Goal: Task Accomplishment & Management: Manage account settings

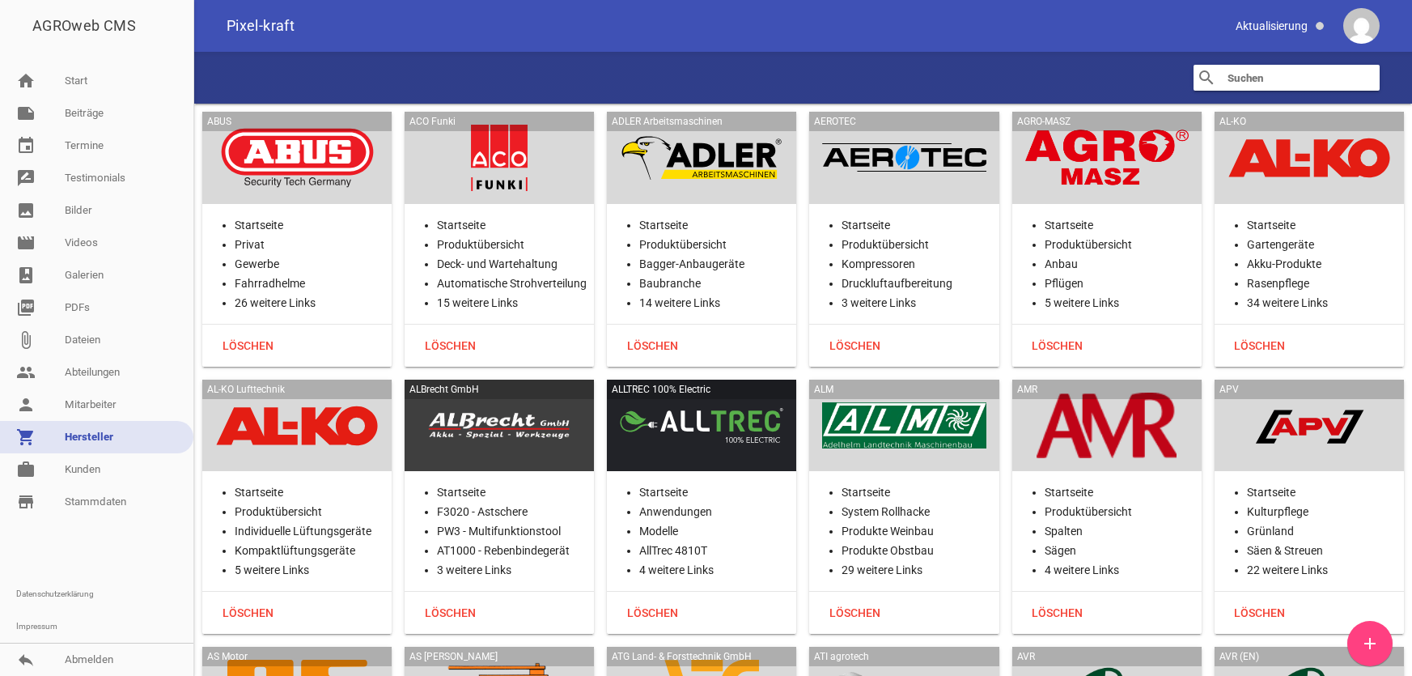
click at [88, 471] on link "work [PERSON_NAME]" at bounding box center [96, 469] width 193 height 32
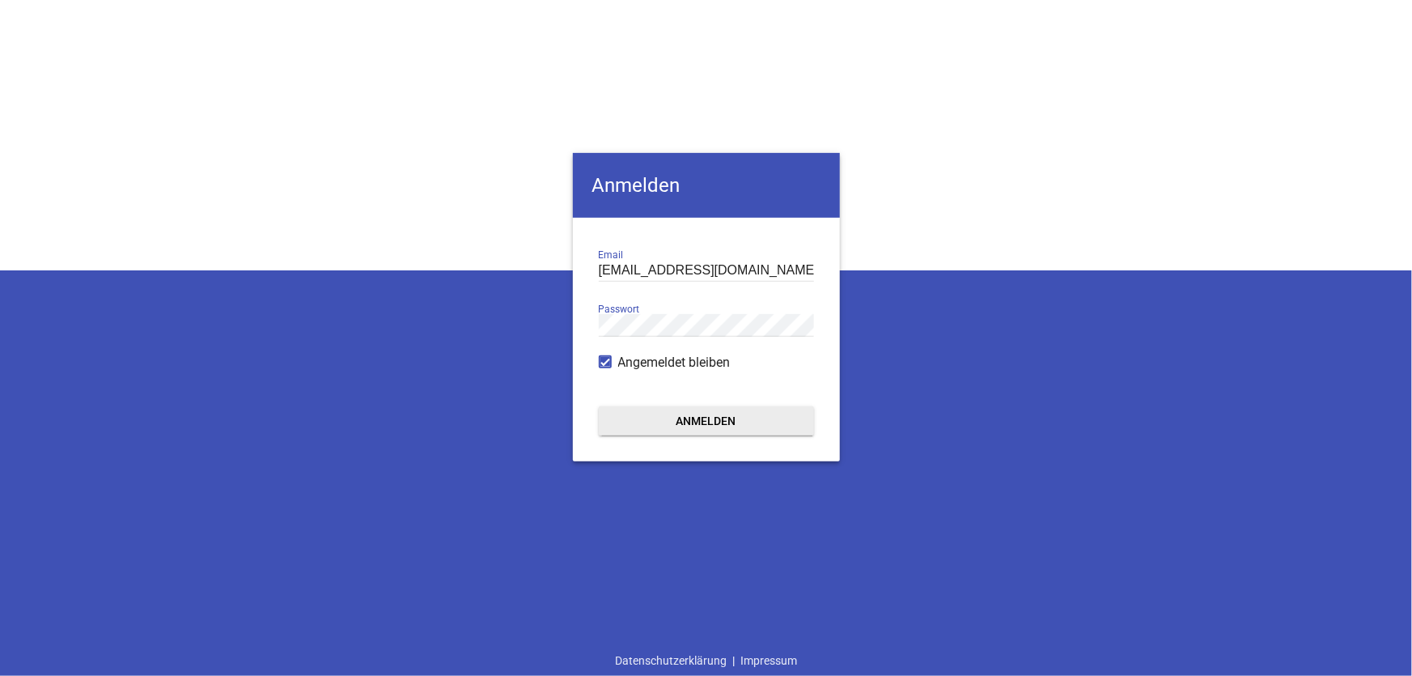
click at [694, 421] on button "Anmelden" at bounding box center [706, 420] width 215 height 29
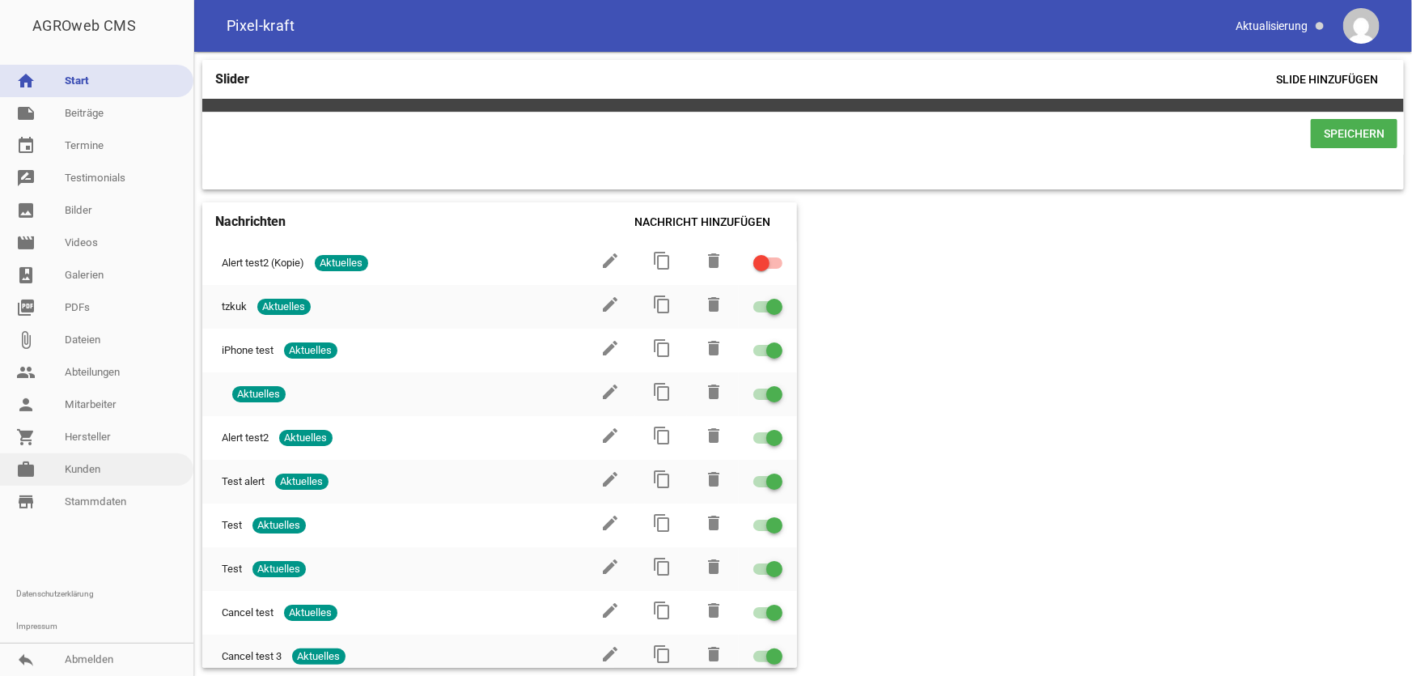
click at [79, 462] on link "work [PERSON_NAME]" at bounding box center [96, 469] width 193 height 32
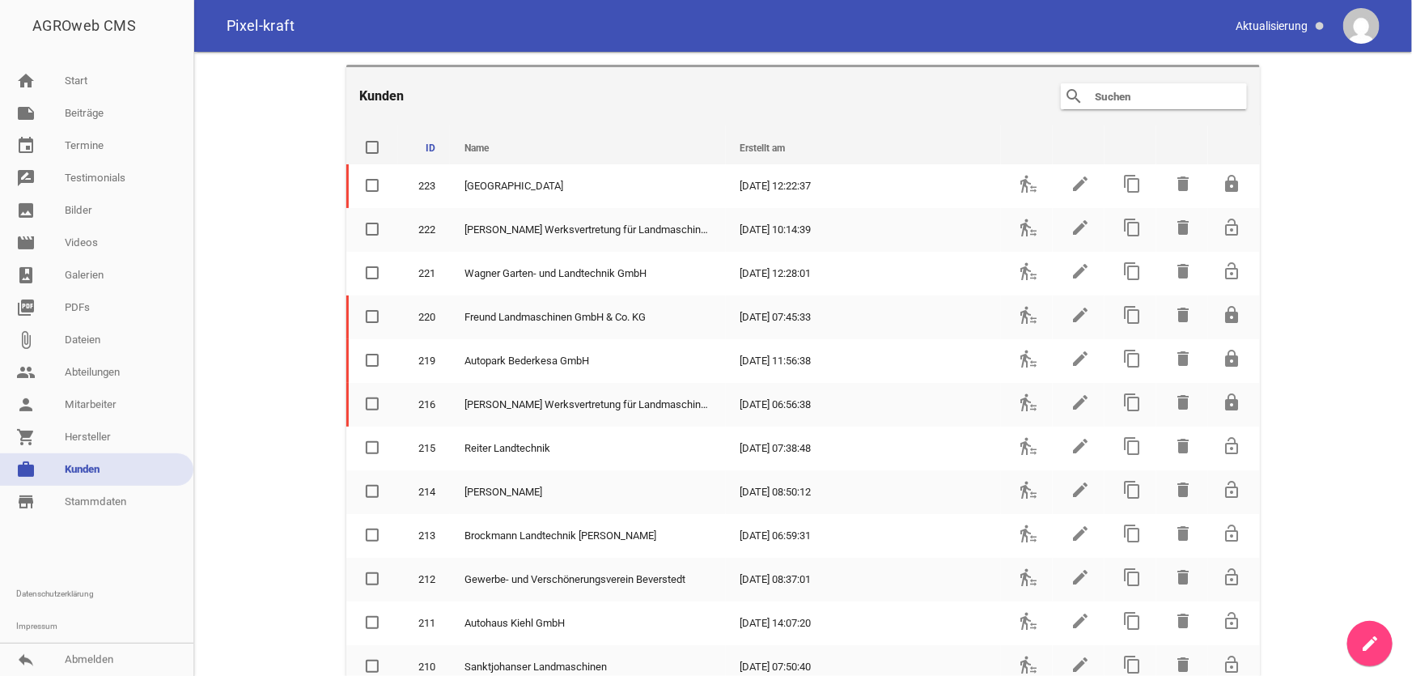
click at [1112, 87] on input "text" at bounding box center [1157, 96] width 129 height 19
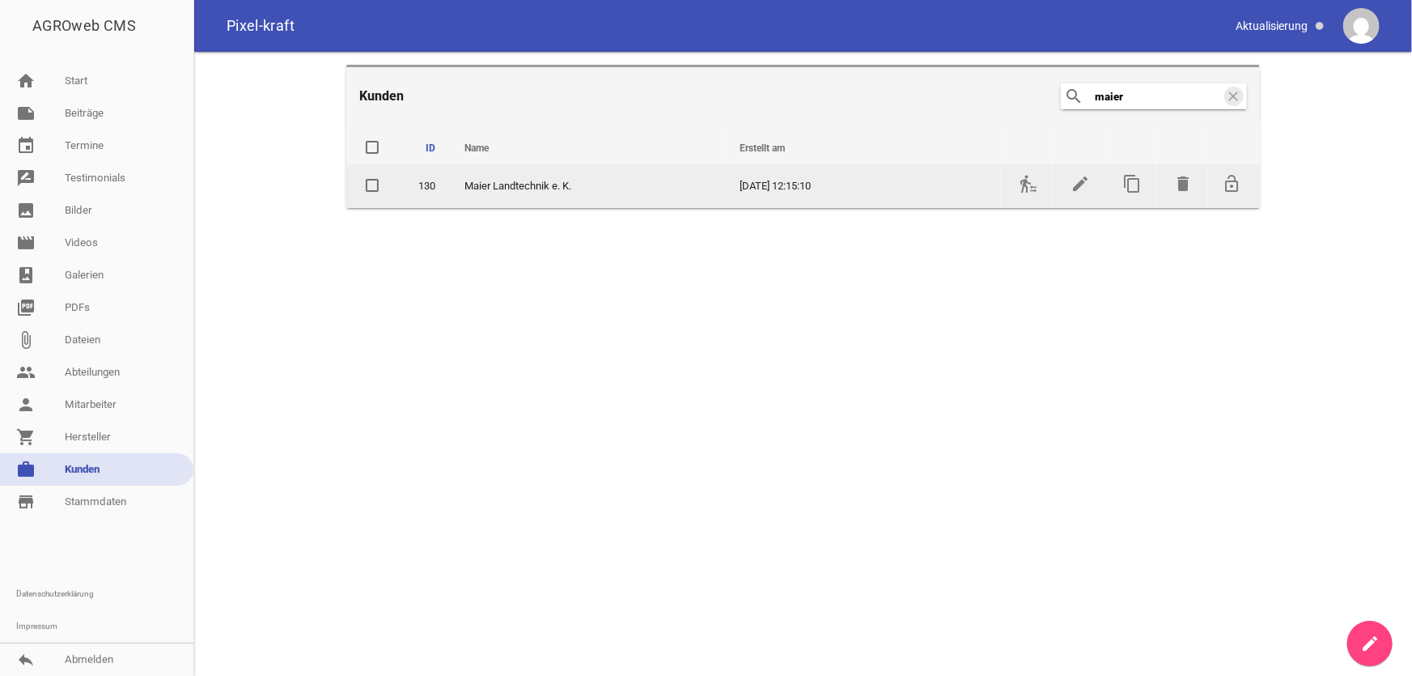
type input "maier"
click at [1032, 196] on td "transfer_within_a_station" at bounding box center [1027, 186] width 52 height 44
click at [1027, 188] on icon "transfer_within_a_station" at bounding box center [1028, 183] width 19 height 19
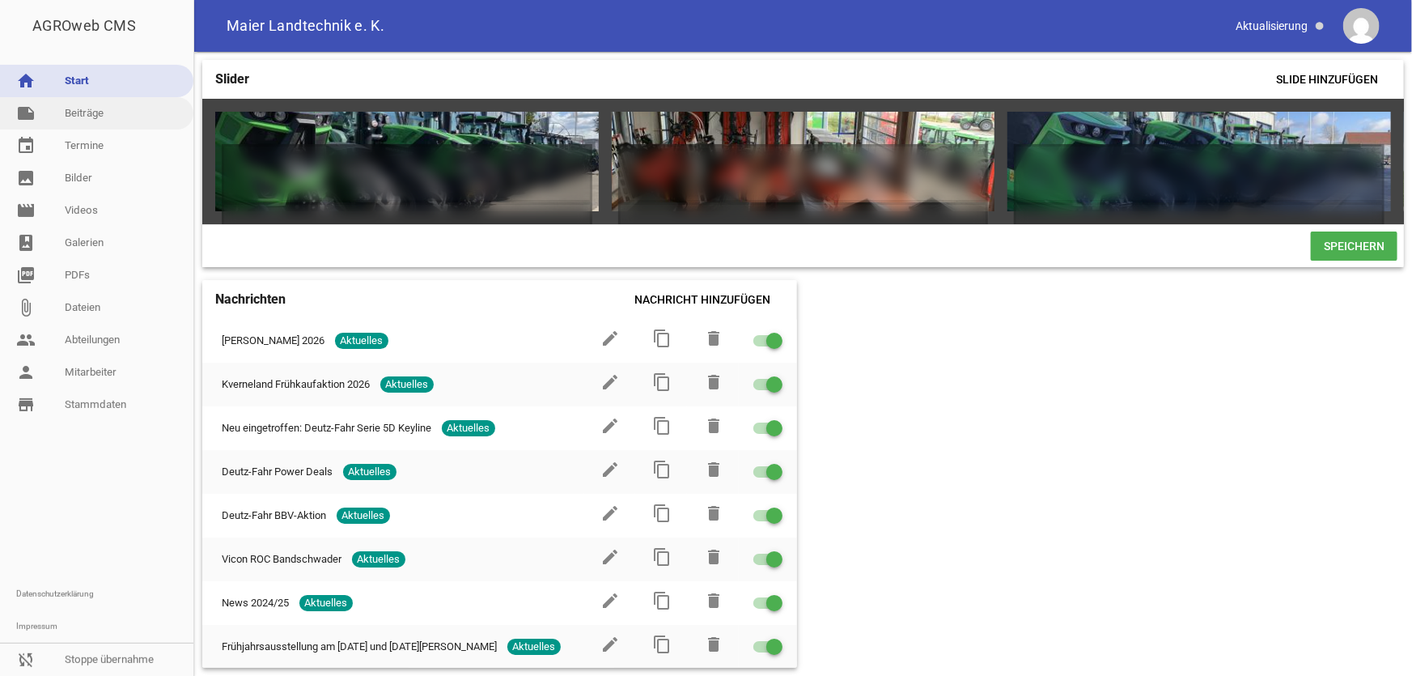
click at [117, 113] on link "note Beiträge" at bounding box center [96, 113] width 193 height 32
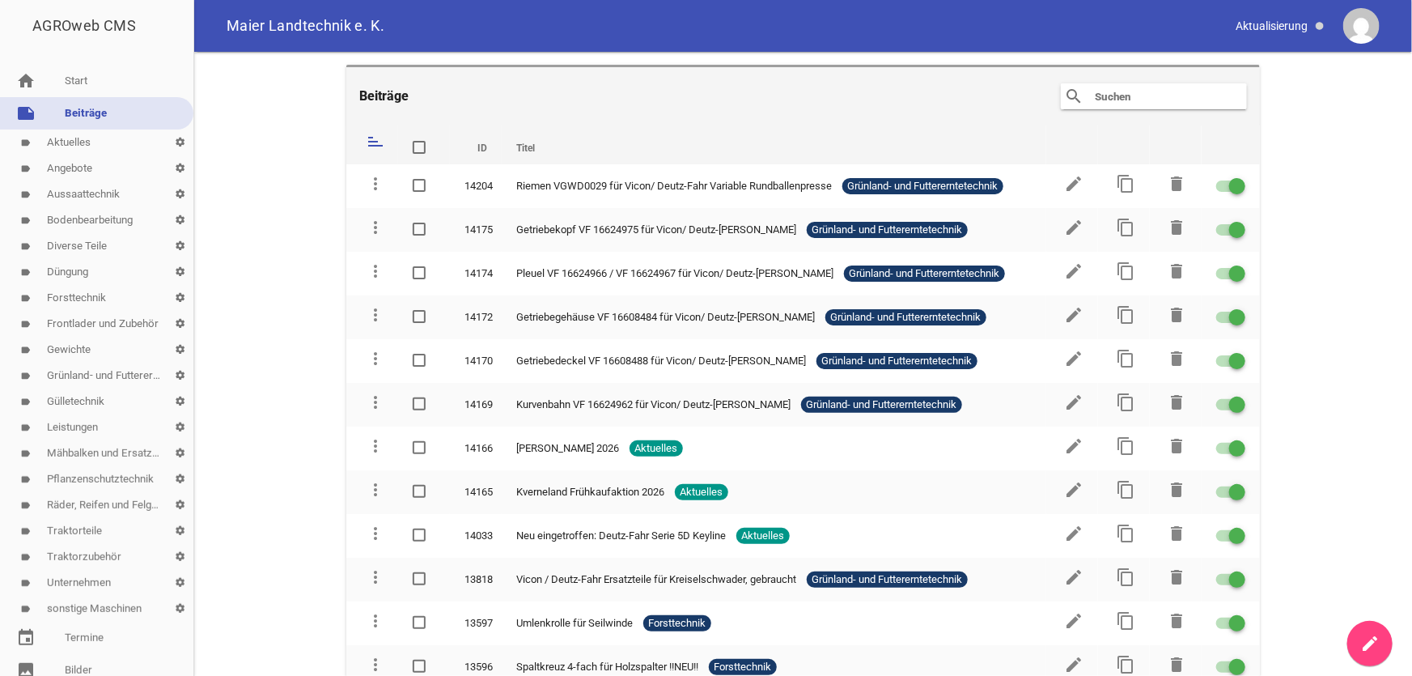
click at [89, 140] on link "label Aktuelles settings" at bounding box center [96, 142] width 193 height 26
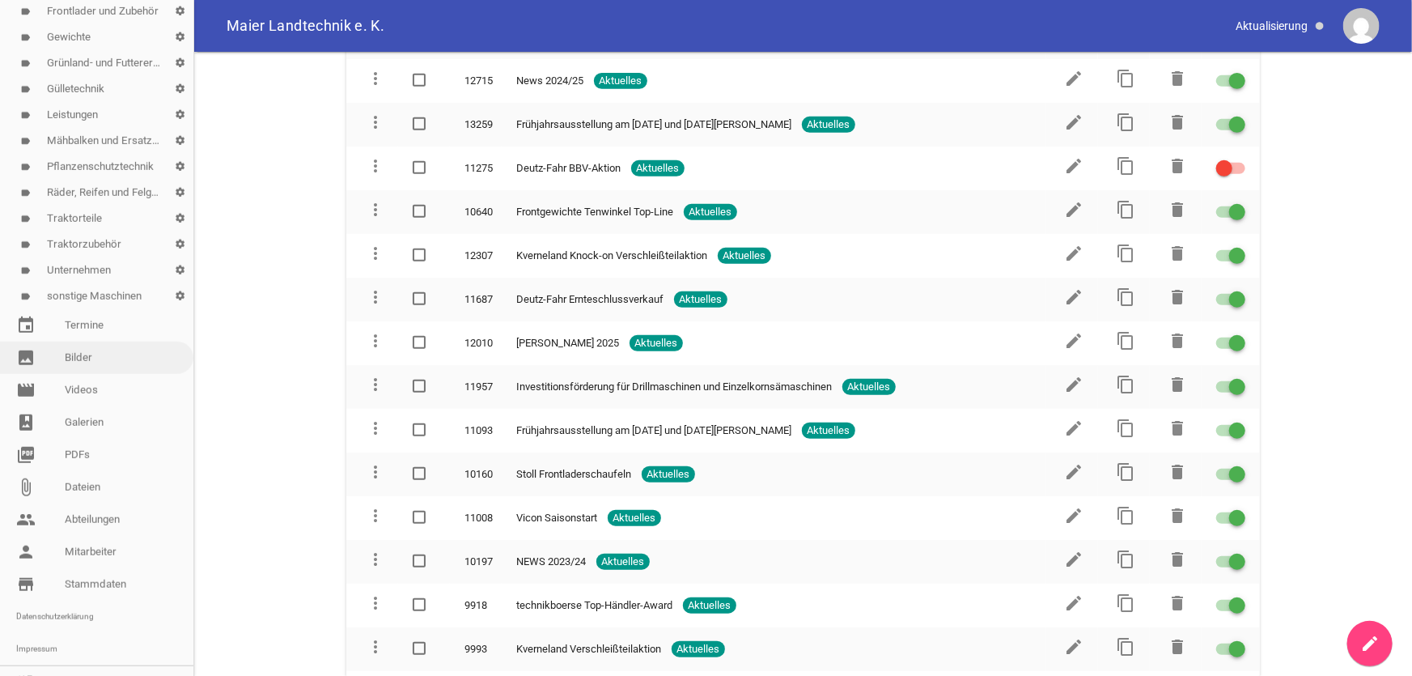
scroll to position [354, 0]
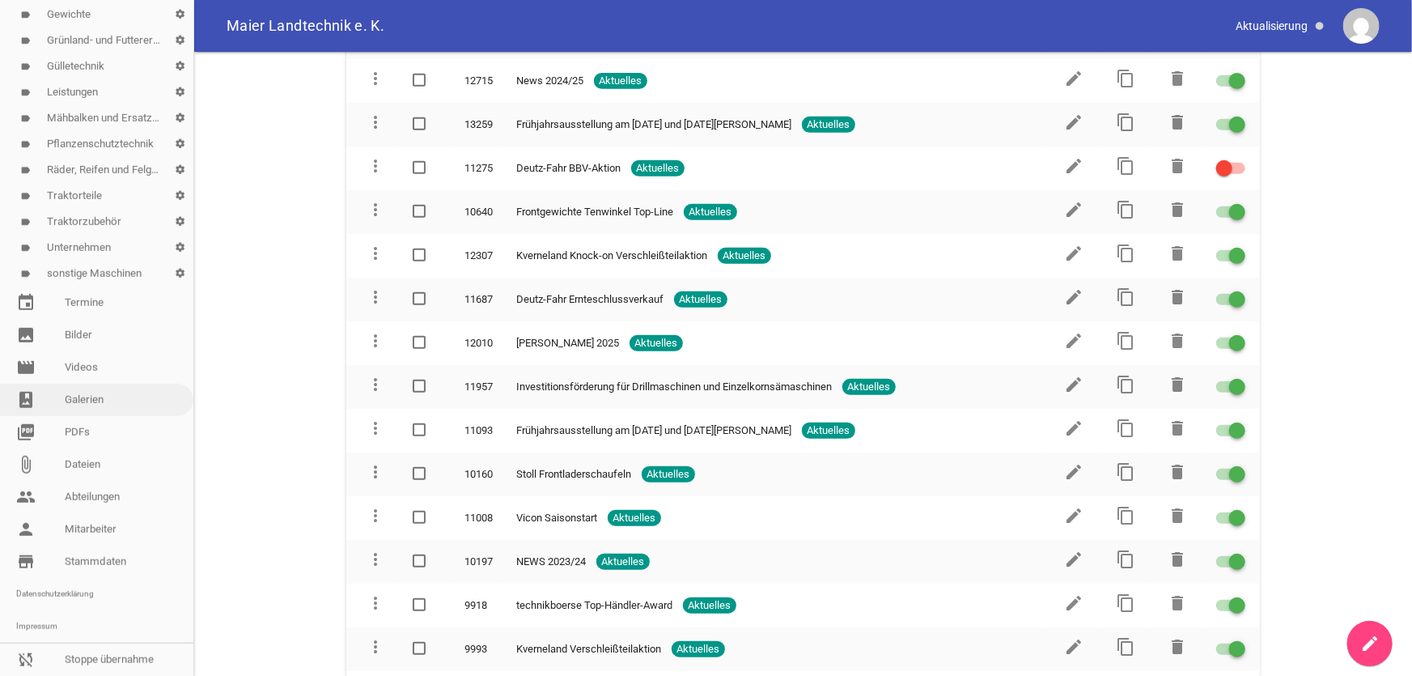
click at [108, 387] on link "photo_album Galerien" at bounding box center [96, 399] width 193 height 32
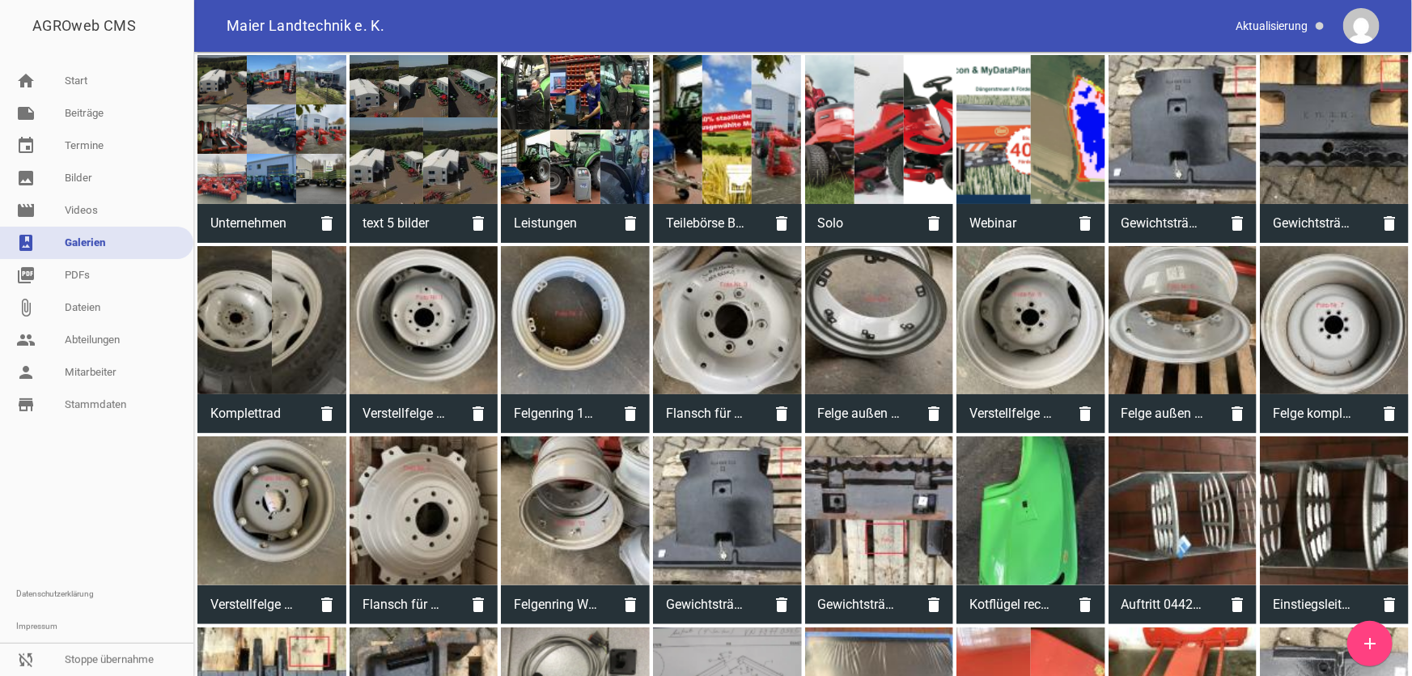
click at [290, 222] on span "Unternehmen" at bounding box center [252, 223] width 110 height 42
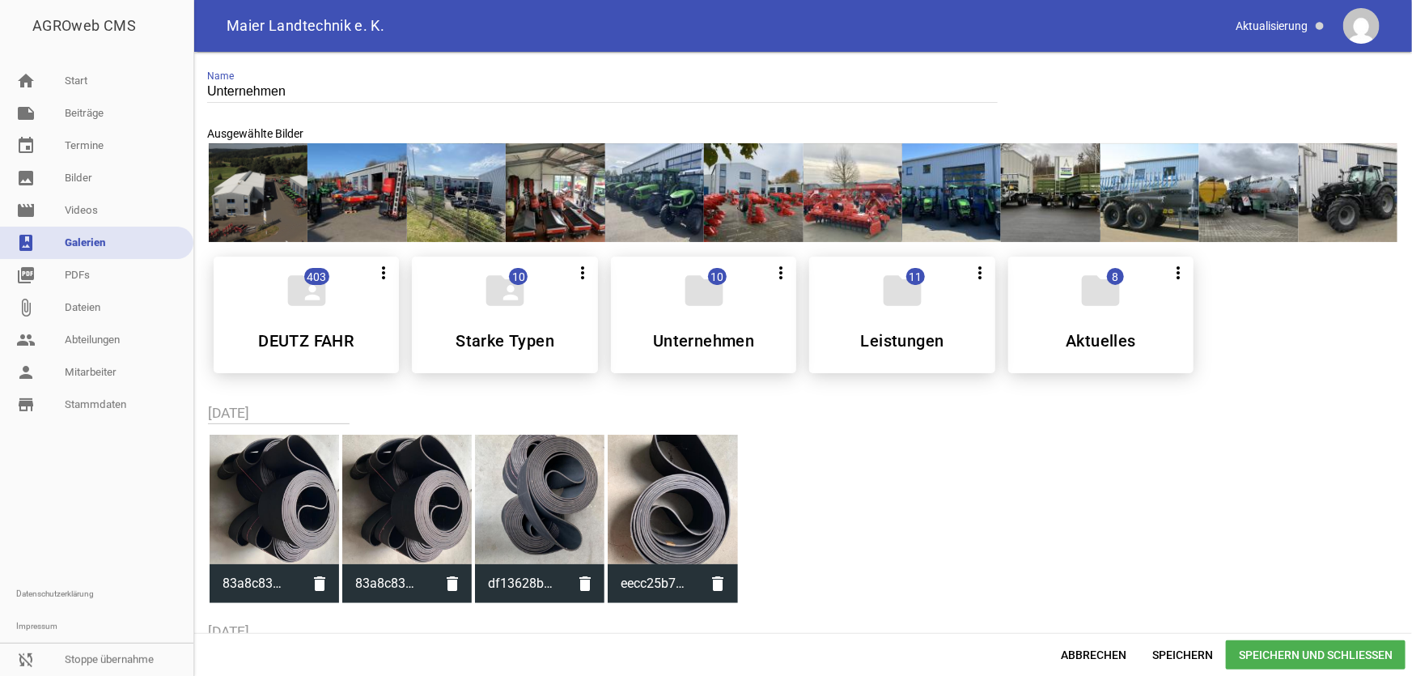
click at [320, 347] on h5 "DEUTZ FAHR" at bounding box center [306, 341] width 96 height 16
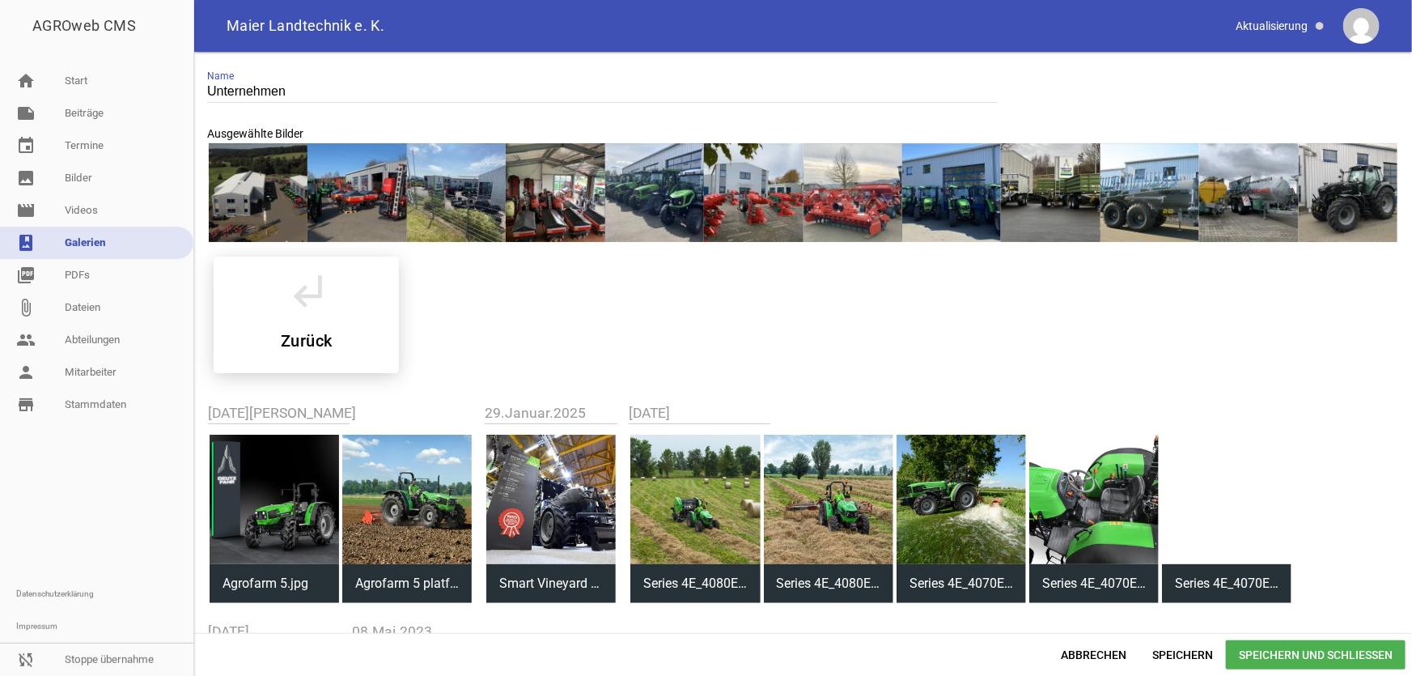
drag, startPoint x: 1011, startPoint y: 489, endPoint x: 1159, endPoint y: 345, distance: 207.1
click at [1164, 346] on div "Unternehmen Name Ausgewählte Bilder subdirectory_arrow_left Zurück [DATE][PERSO…" at bounding box center [803, 342] width 1218 height 581
drag, startPoint x: 257, startPoint y: 201, endPoint x: 307, endPoint y: 205, distance: 50.3
click at [307, 205] on div at bounding box center [803, 193] width 1192 height 102
click at [307, 303] on icon "subdirectory_arrow_left" at bounding box center [306, 290] width 45 height 45
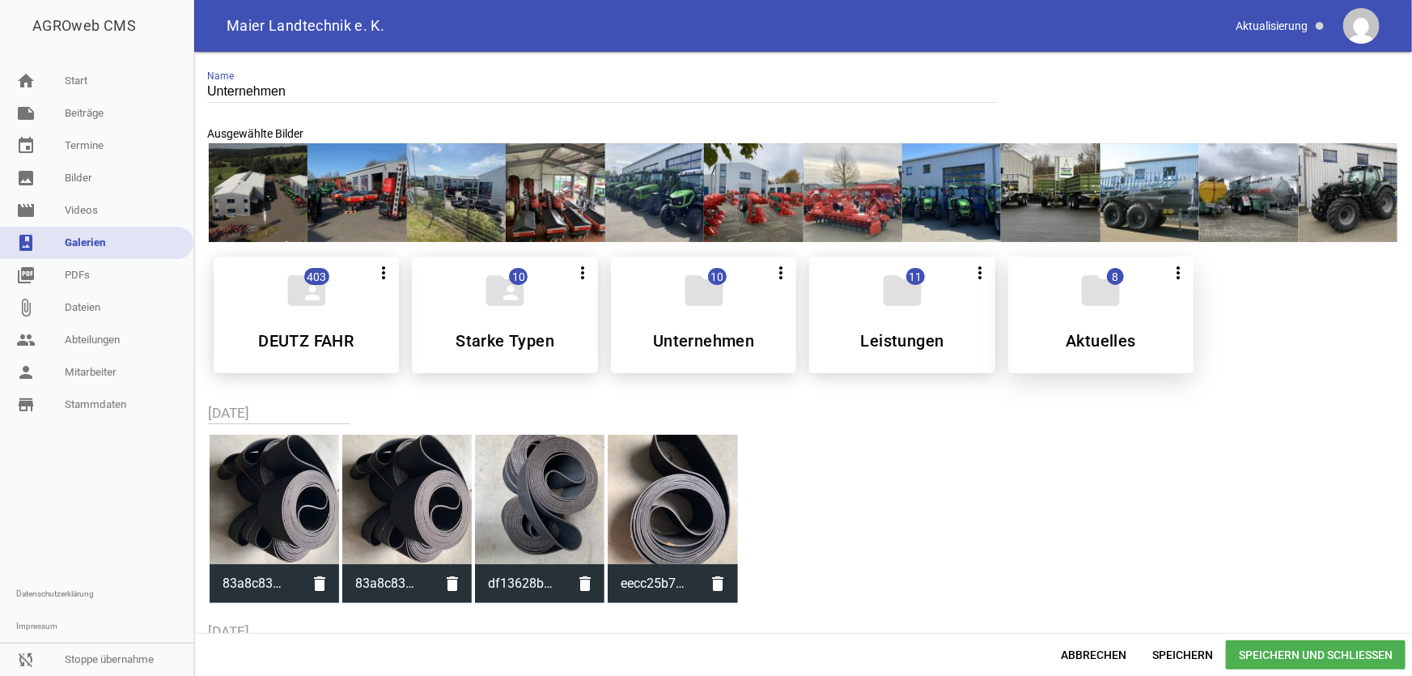
click at [1095, 347] on h5 "Aktuelles" at bounding box center [1101, 341] width 70 height 16
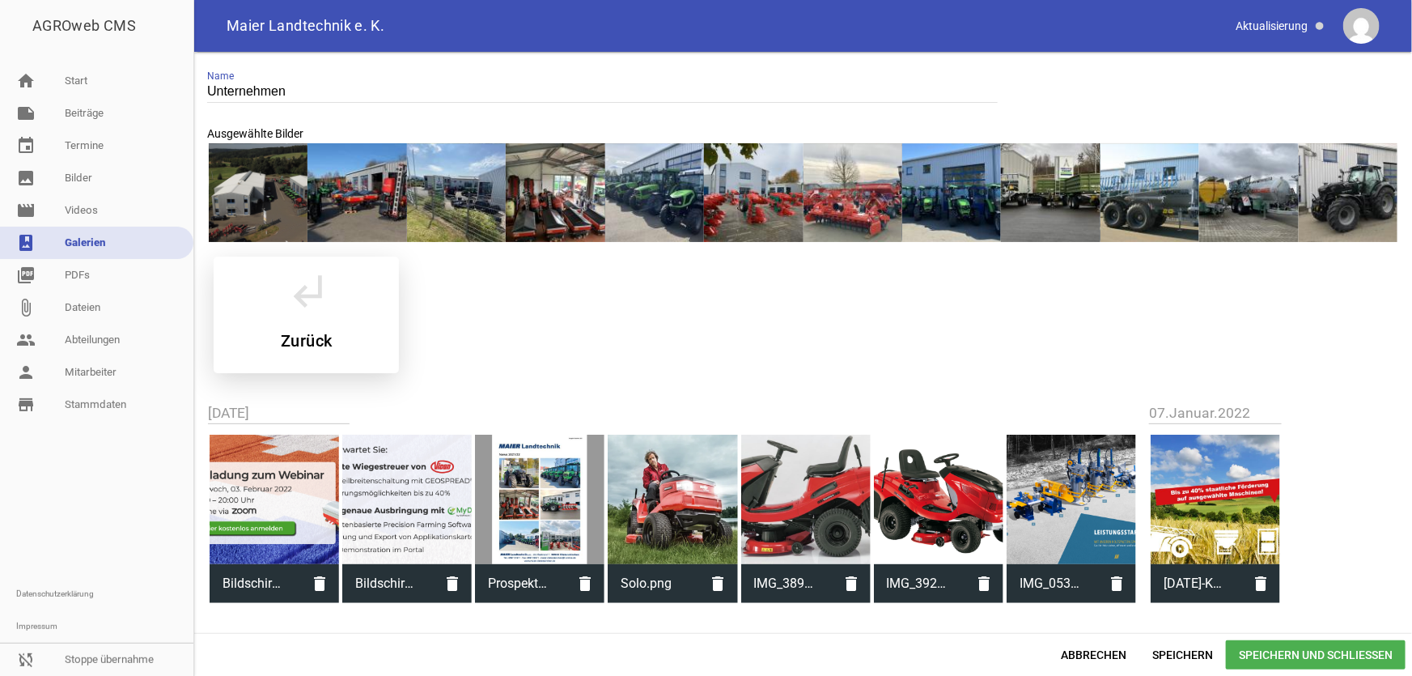
click at [307, 303] on icon "subdirectory_arrow_left" at bounding box center [306, 290] width 45 height 45
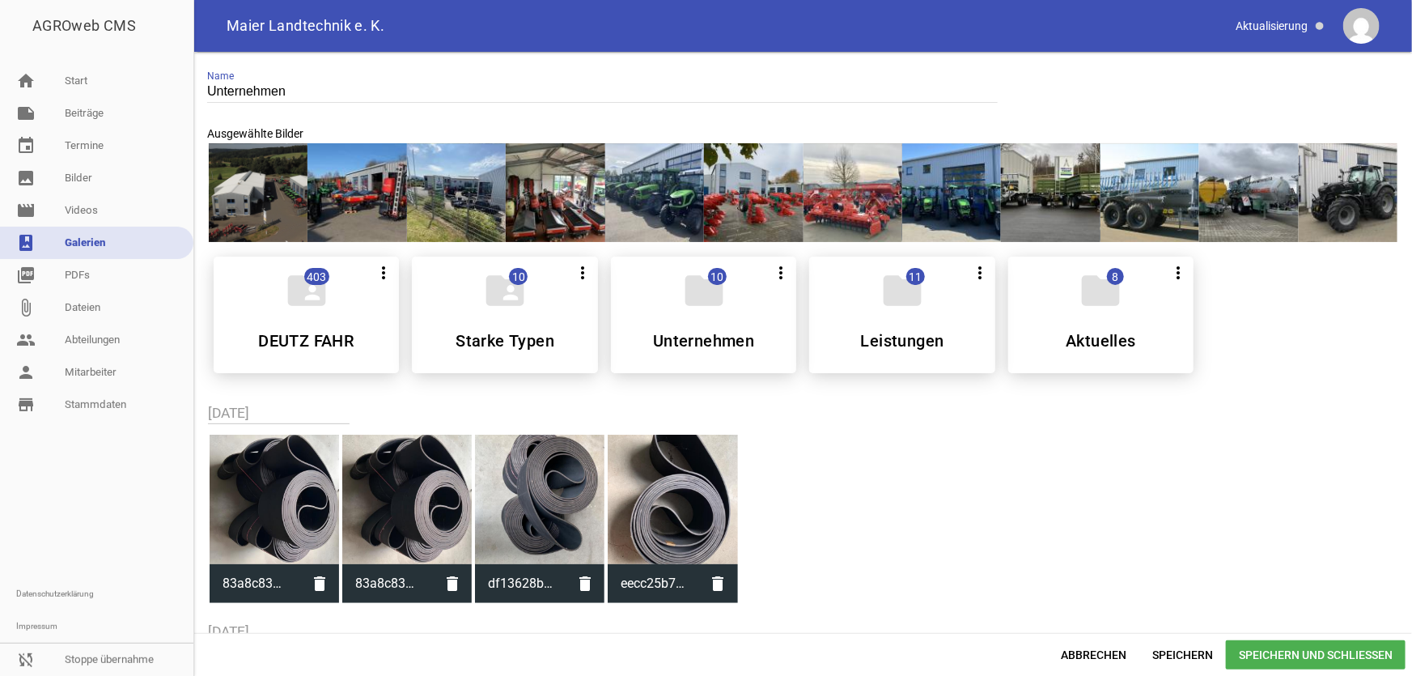
drag, startPoint x: 1023, startPoint y: 206, endPoint x: 942, endPoint y: 206, distance: 81.7
click at [942, 206] on div at bounding box center [803, 193] width 1192 height 102
click at [1109, 651] on span "Abbrechen" at bounding box center [1093, 654] width 91 height 29
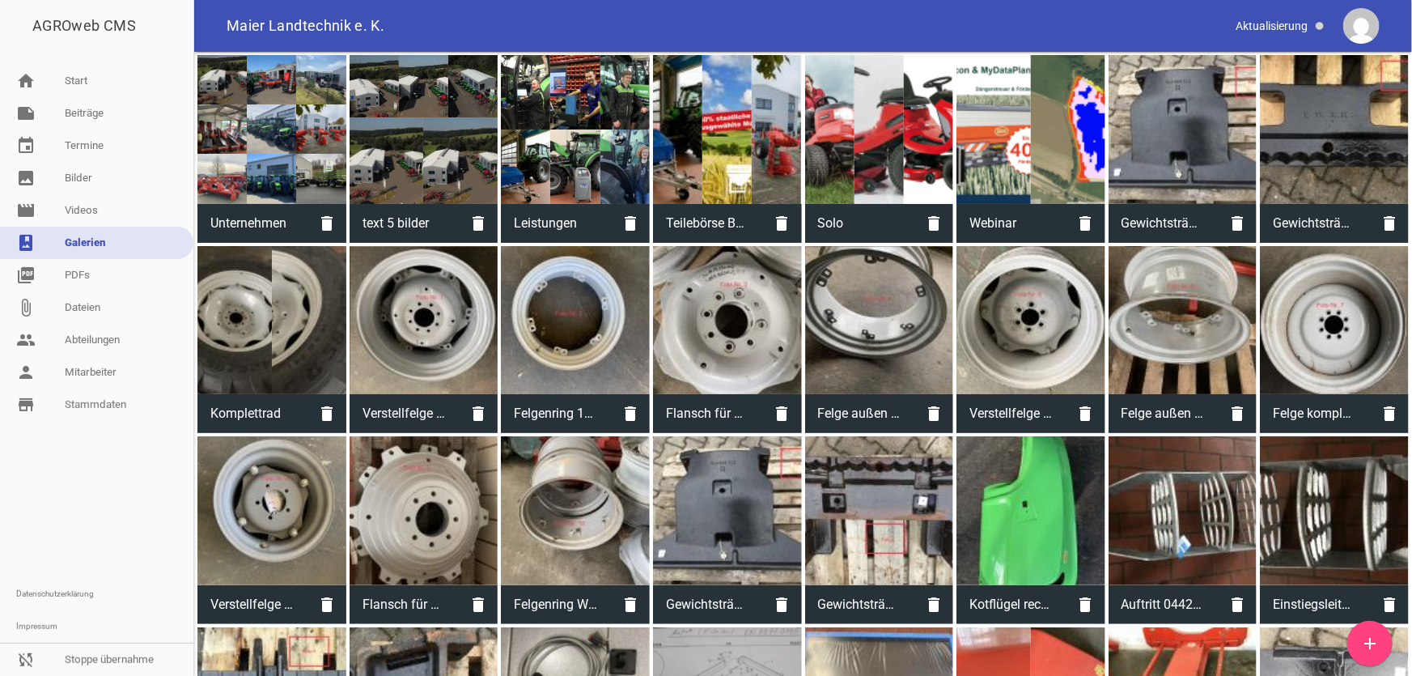
click at [125, 240] on link "photo_album Galerien" at bounding box center [96, 243] width 193 height 32
click at [230, 215] on span "Unternehmen" at bounding box center [252, 223] width 110 height 42
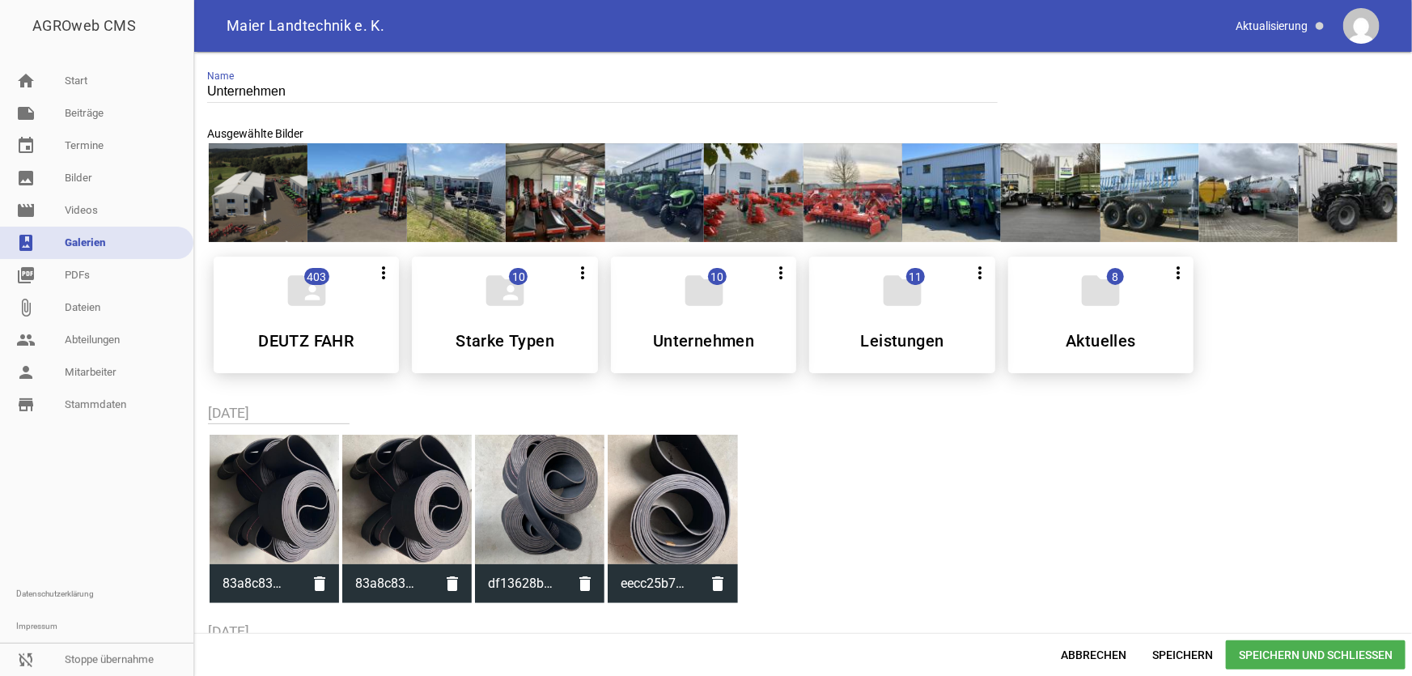
click at [363, 211] on div at bounding box center [356, 192] width 99 height 99
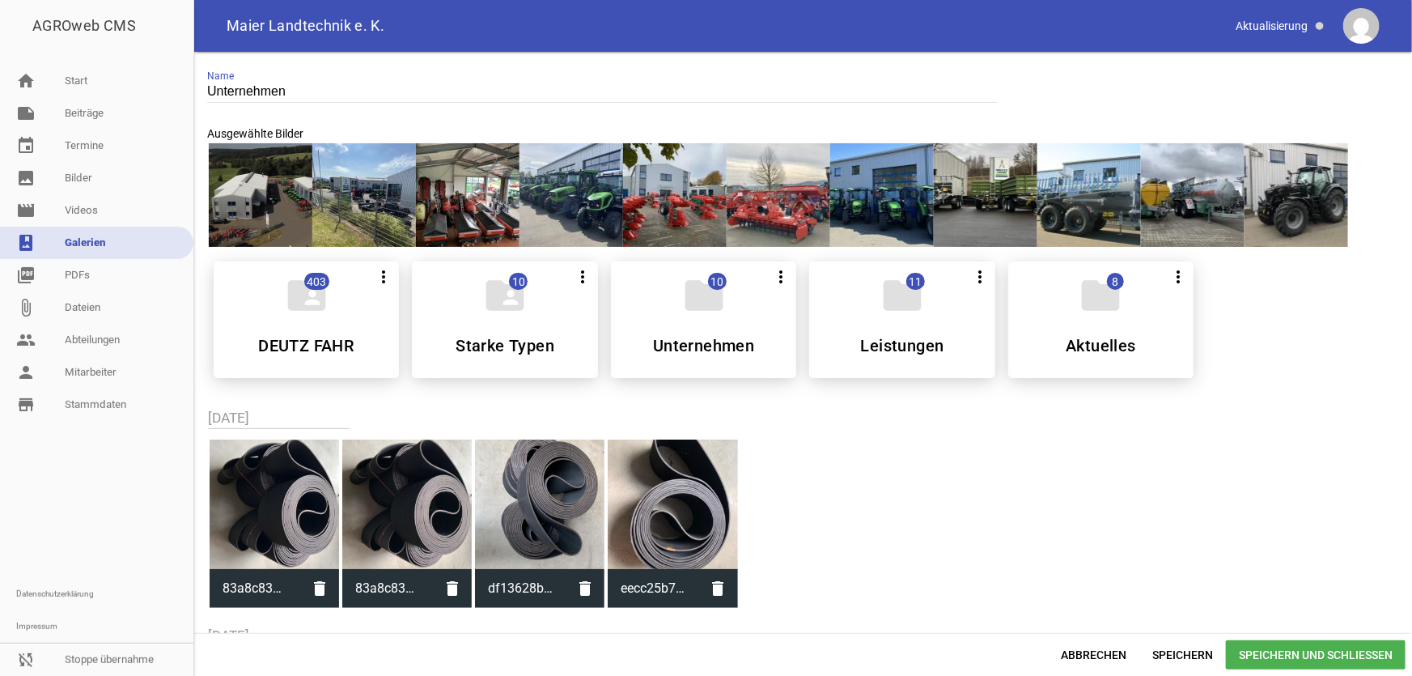
drag, startPoint x: 365, startPoint y: 211, endPoint x: 408, endPoint y: 211, distance: 42.9
click at [318, 210] on div at bounding box center [364, 195] width 104 height 104
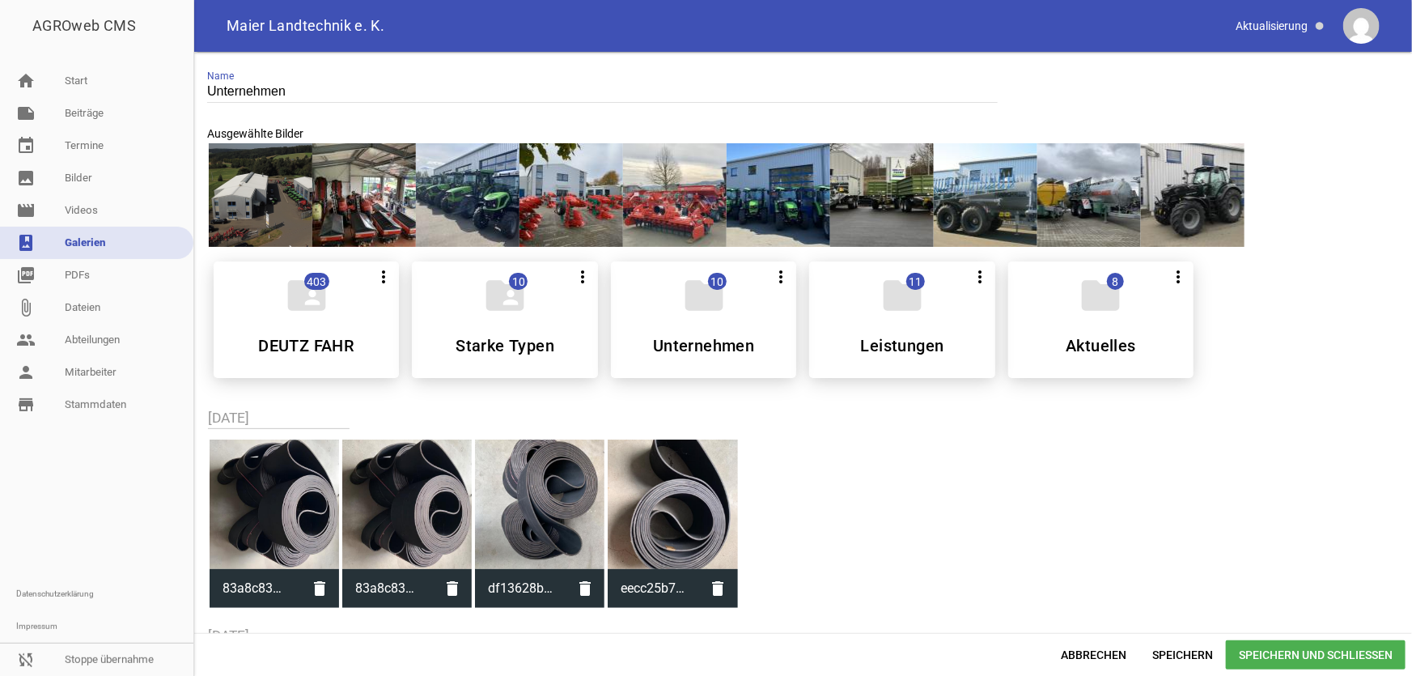
drag, startPoint x: 426, startPoint y: 205, endPoint x: 383, endPoint y: 203, distance: 42.9
click at [383, 203] on div at bounding box center [803, 195] width 1192 height 107
drag, startPoint x: 549, startPoint y: 210, endPoint x: 452, endPoint y: 208, distance: 96.3
click at [452, 208] on div at bounding box center [803, 195] width 1192 height 107
drag, startPoint x: 655, startPoint y: 194, endPoint x: 619, endPoint y: 198, distance: 36.6
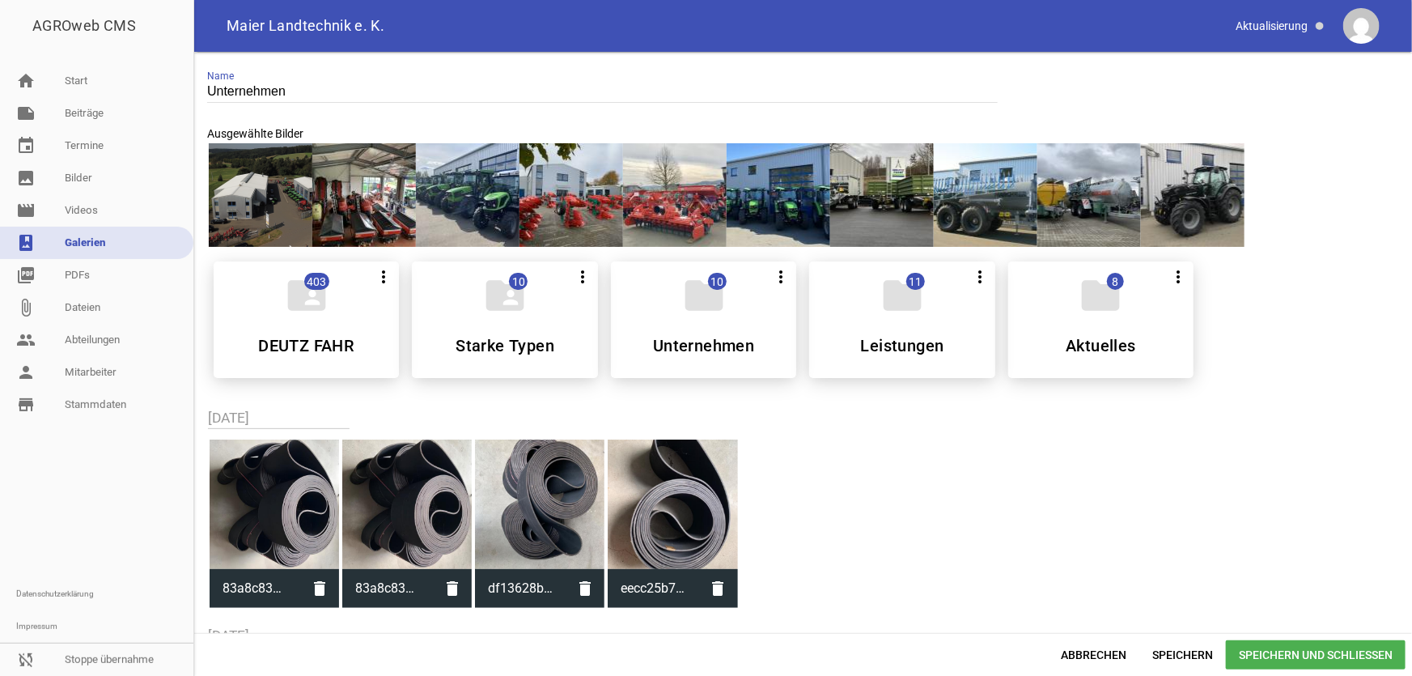
click at [619, 198] on div at bounding box center [803, 195] width 1192 height 107
drag, startPoint x: 660, startPoint y: 201, endPoint x: 412, endPoint y: 201, distance: 248.4
click at [412, 201] on div at bounding box center [803, 195] width 1192 height 107
drag, startPoint x: 258, startPoint y: 201, endPoint x: 360, endPoint y: 201, distance: 101.9
click at [360, 201] on div at bounding box center [803, 195] width 1192 height 107
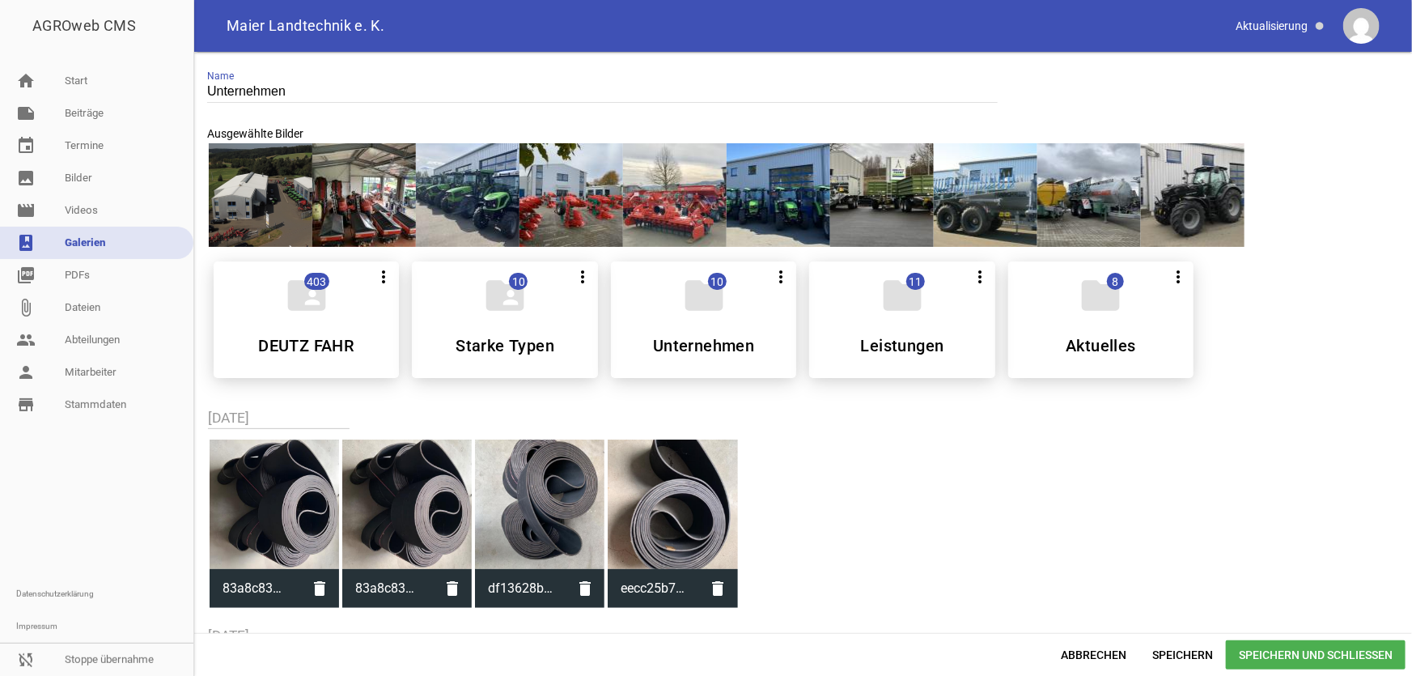
drag, startPoint x: 366, startPoint y: 196, endPoint x: 325, endPoint y: 189, distance: 41.8
click at [325, 189] on div at bounding box center [364, 195] width 104 height 104
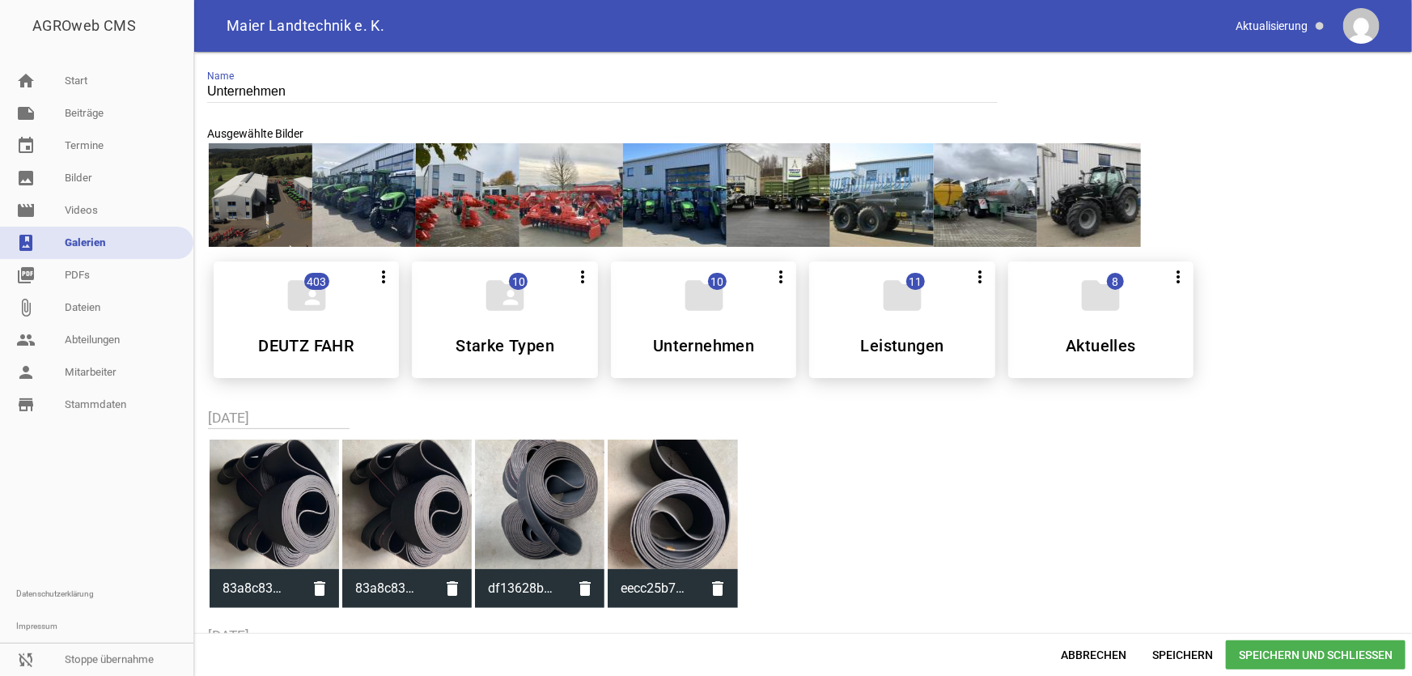
drag, startPoint x: 1088, startPoint y: 193, endPoint x: 972, endPoint y: 190, distance: 115.7
click at [972, 190] on div at bounding box center [803, 195] width 1192 height 107
drag, startPoint x: 972, startPoint y: 190, endPoint x: 1062, endPoint y: 194, distance: 90.7
click at [1062, 194] on div at bounding box center [803, 195] width 1192 height 107
click at [883, 191] on div at bounding box center [882, 195] width 104 height 104
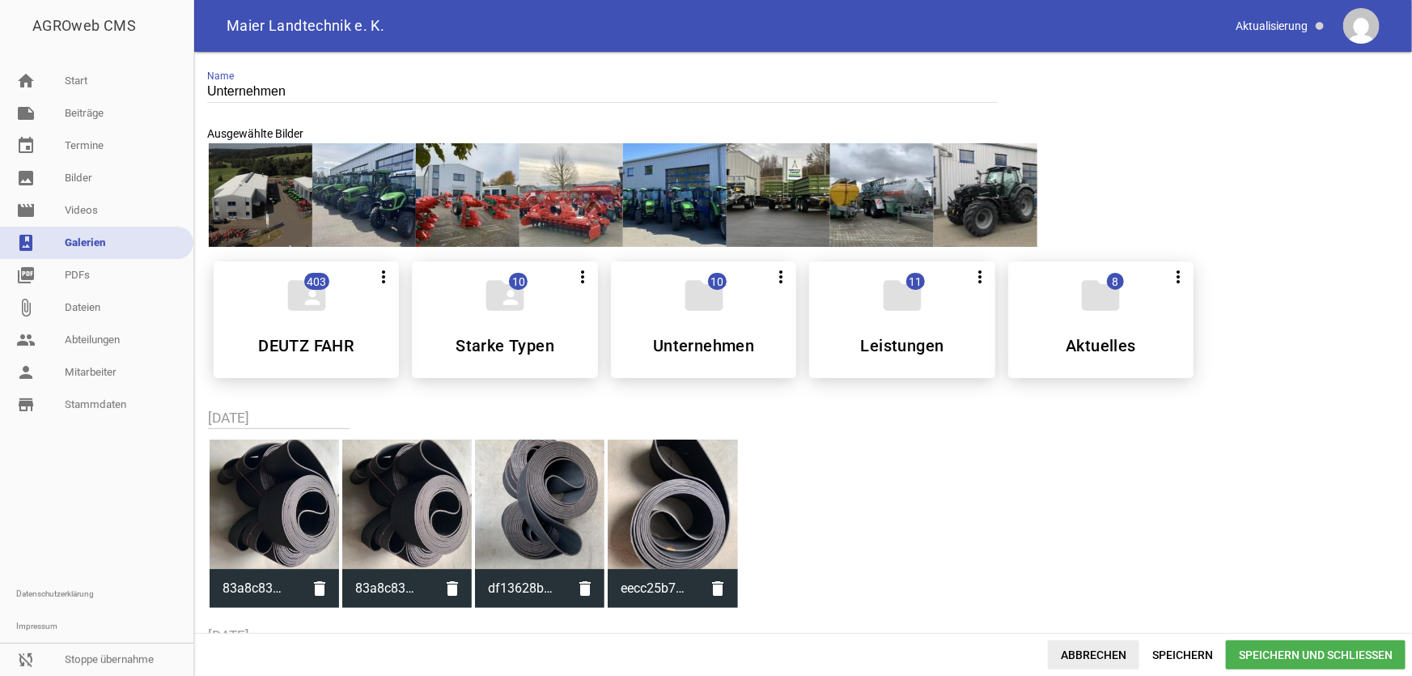
click at [1074, 655] on span "Abbrechen" at bounding box center [1093, 654] width 91 height 29
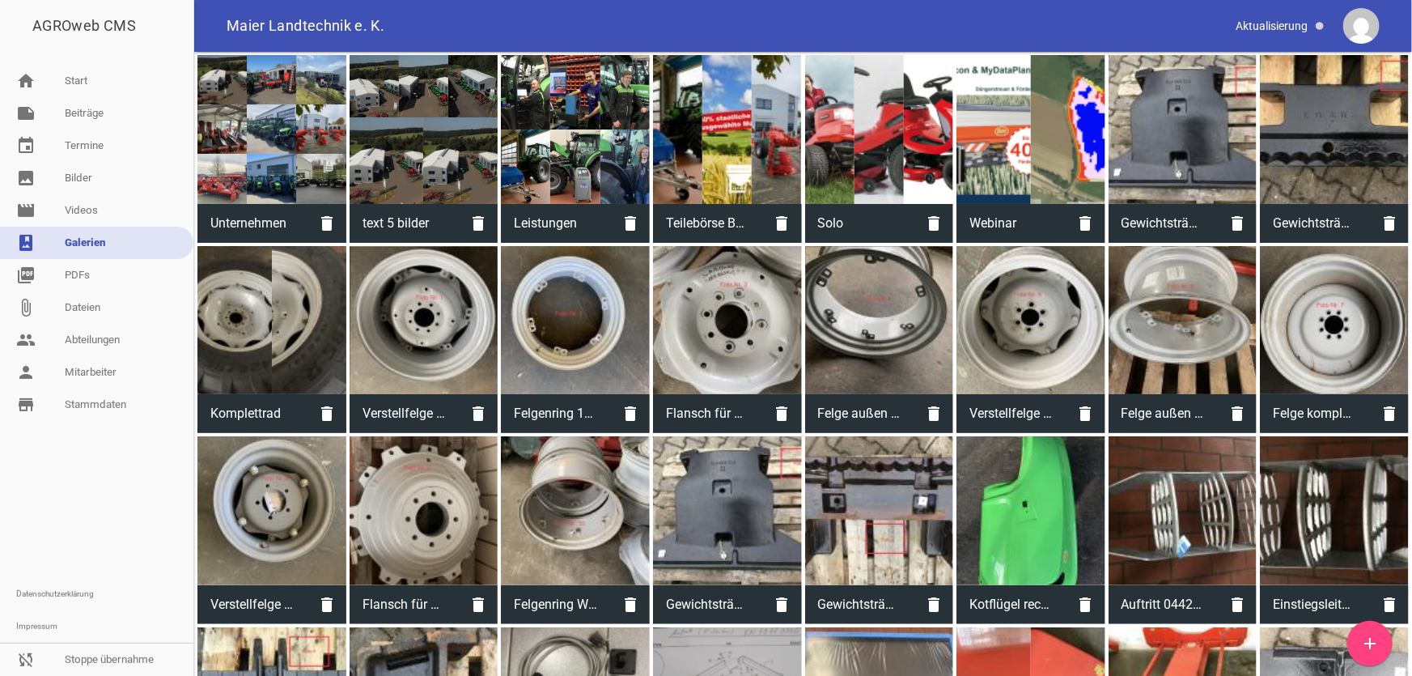
click at [421, 172] on div at bounding box center [424, 129] width 149 height 149
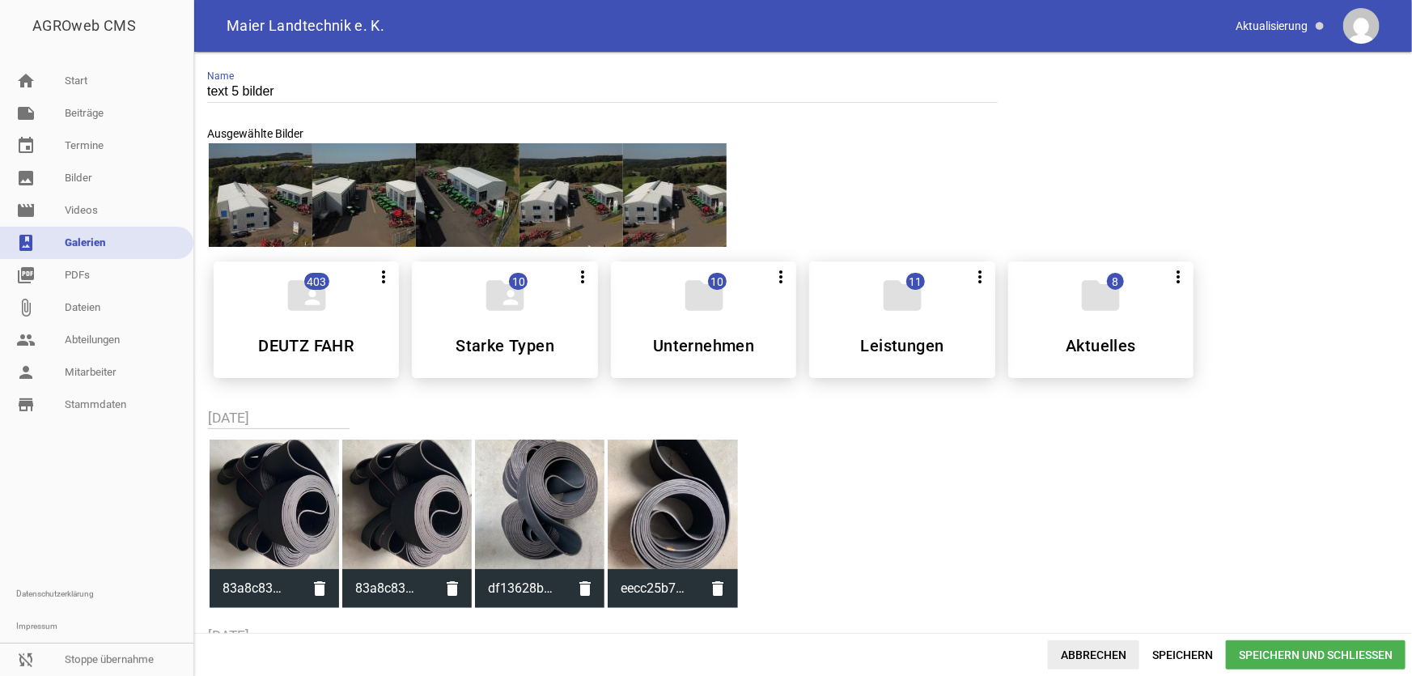
click at [1099, 655] on span "Abbrechen" at bounding box center [1093, 654] width 91 height 29
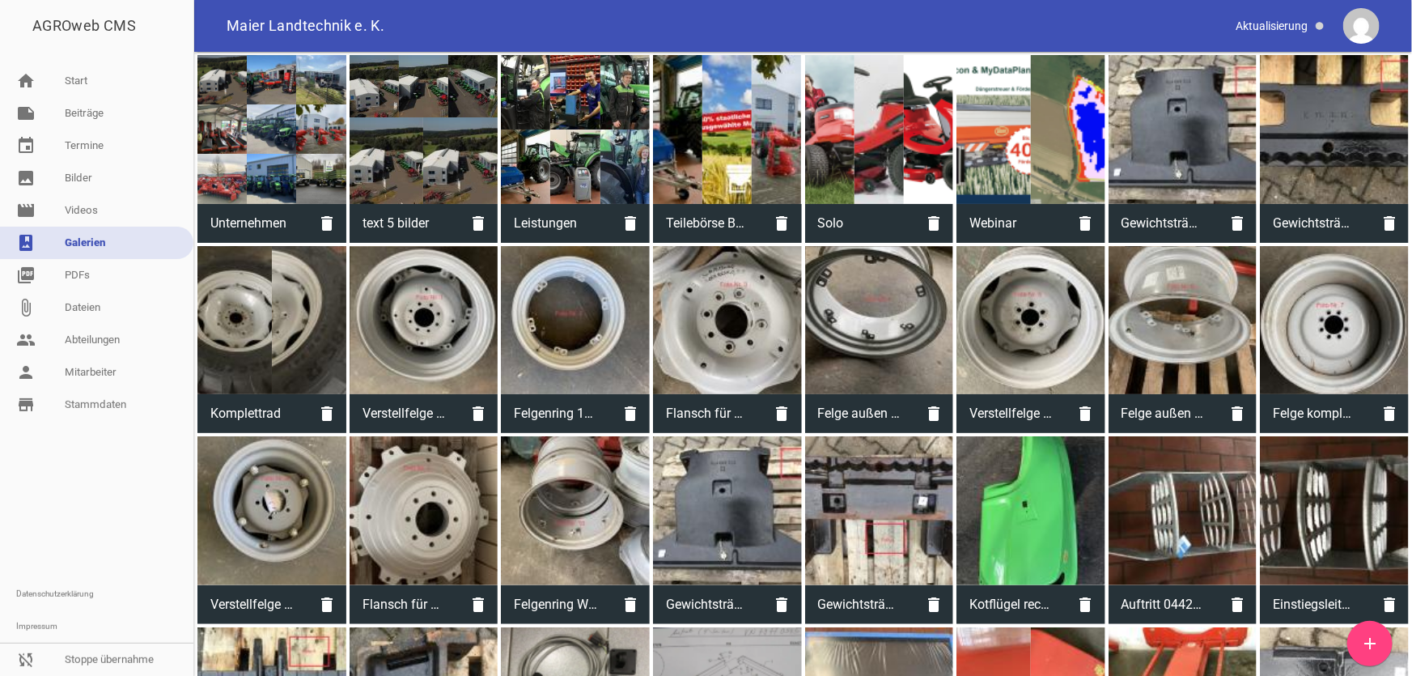
click at [703, 175] on div at bounding box center [727, 129] width 149 height 149
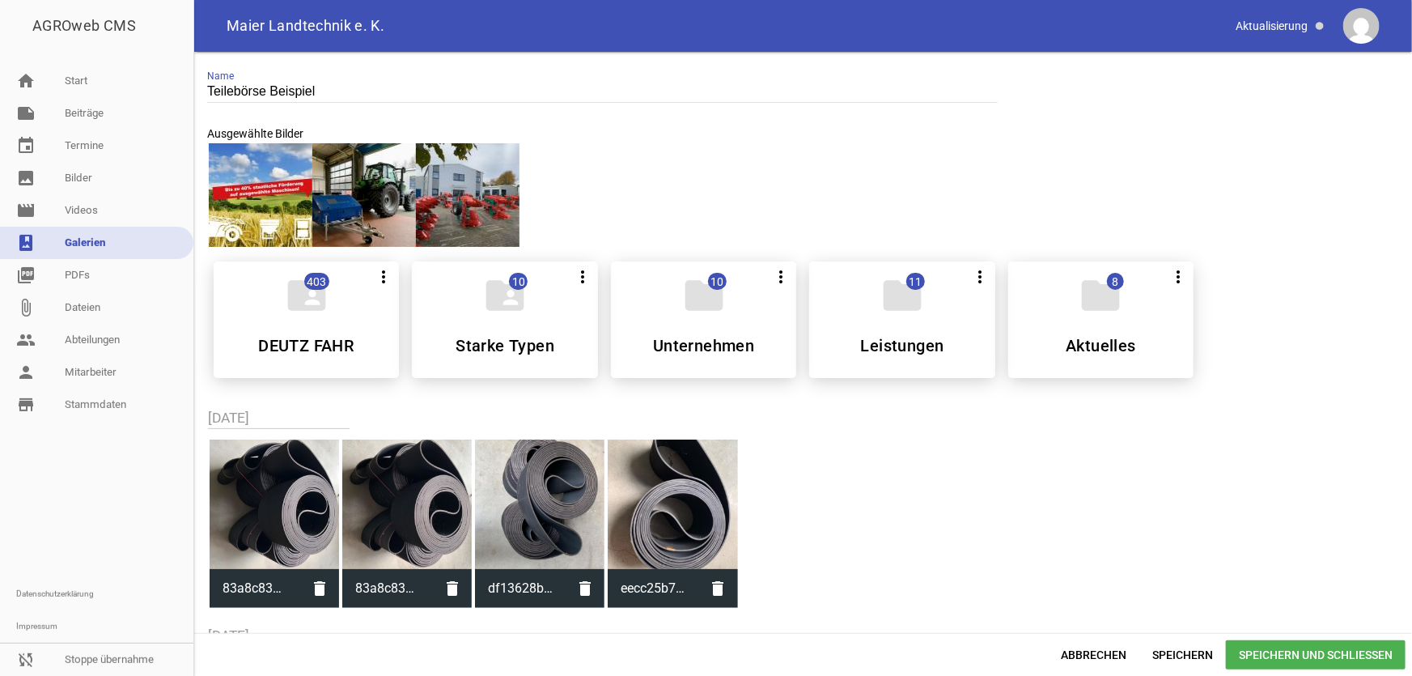
drag, startPoint x: 475, startPoint y: 192, endPoint x: 316, endPoint y: 201, distance: 158.9
click at [316, 201] on div at bounding box center [803, 195] width 1192 height 107
drag, startPoint x: 252, startPoint y: 198, endPoint x: 531, endPoint y: 189, distance: 279.3
click at [531, 189] on div at bounding box center [803, 195] width 1192 height 107
click at [1100, 661] on span "Abbrechen" at bounding box center [1093, 654] width 91 height 29
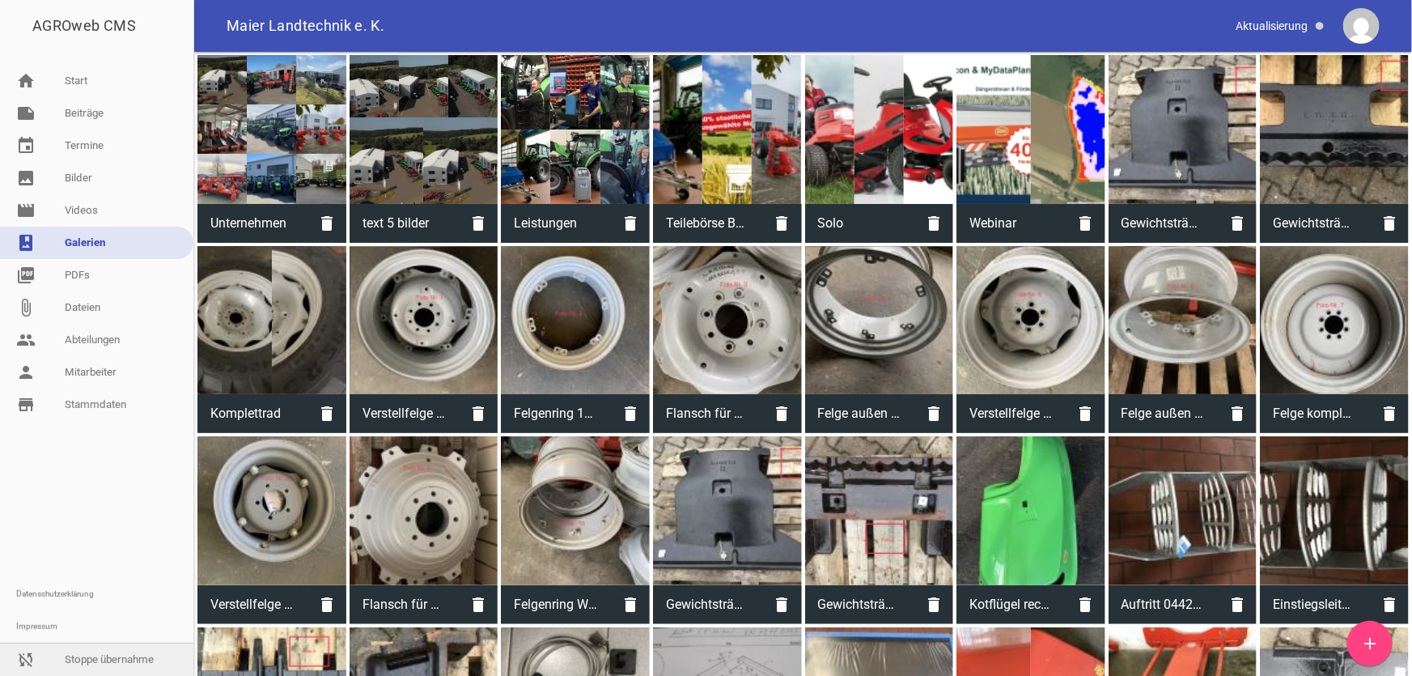
click at [111, 666] on link "sync_disabled Stoppe übernahme" at bounding box center [96, 659] width 193 height 32
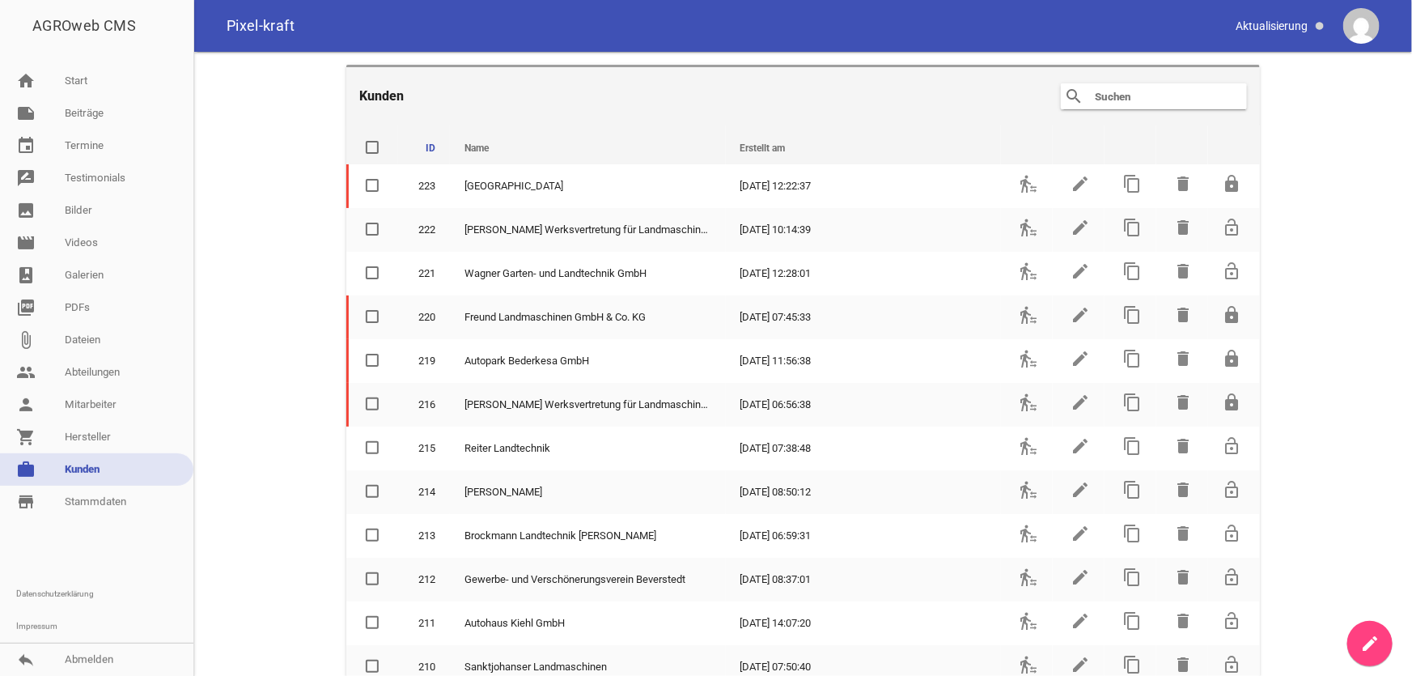
click at [1165, 81] on header "Kunden search clear" at bounding box center [802, 95] width 913 height 61
click at [1150, 97] on input "text" at bounding box center [1157, 96] width 129 height 19
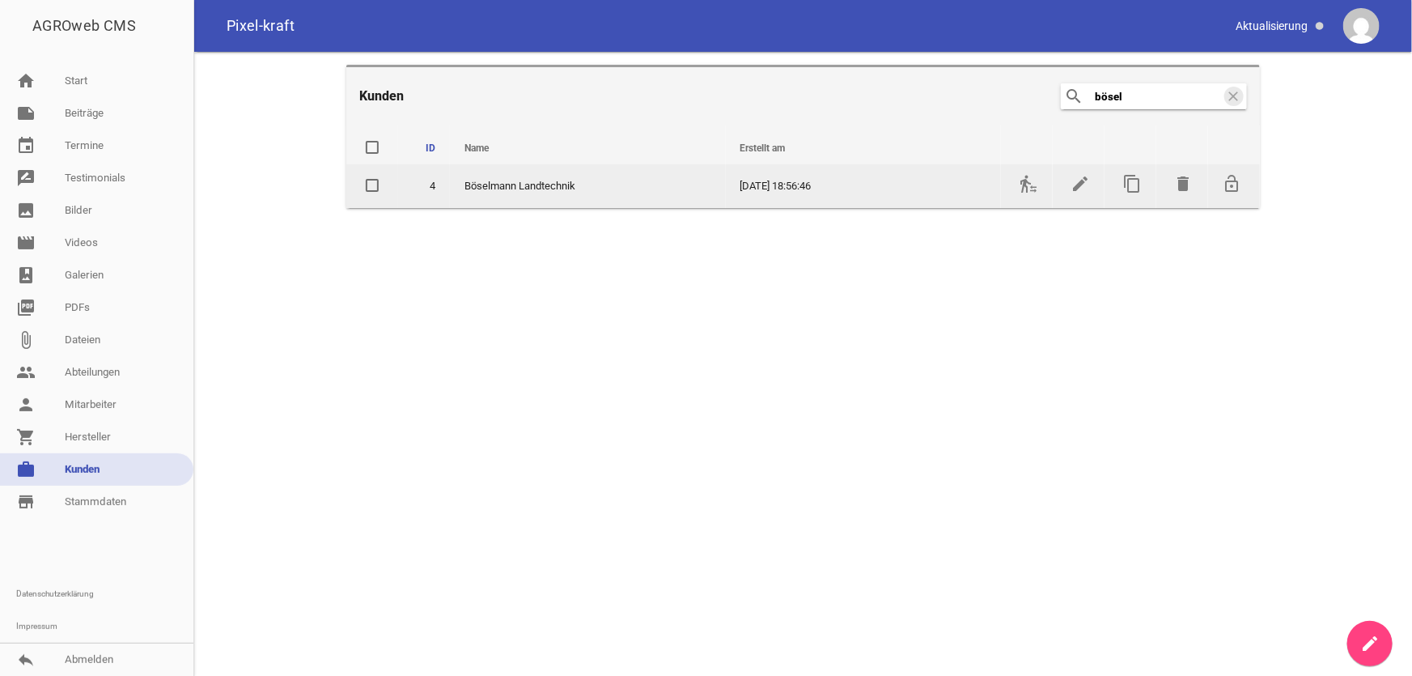
type input "bösel"
click at [568, 185] on span "Böselmann Landtechnik" at bounding box center [519, 186] width 111 height 16
click at [1031, 186] on icon "transfer_within_a_station" at bounding box center [1028, 183] width 19 height 19
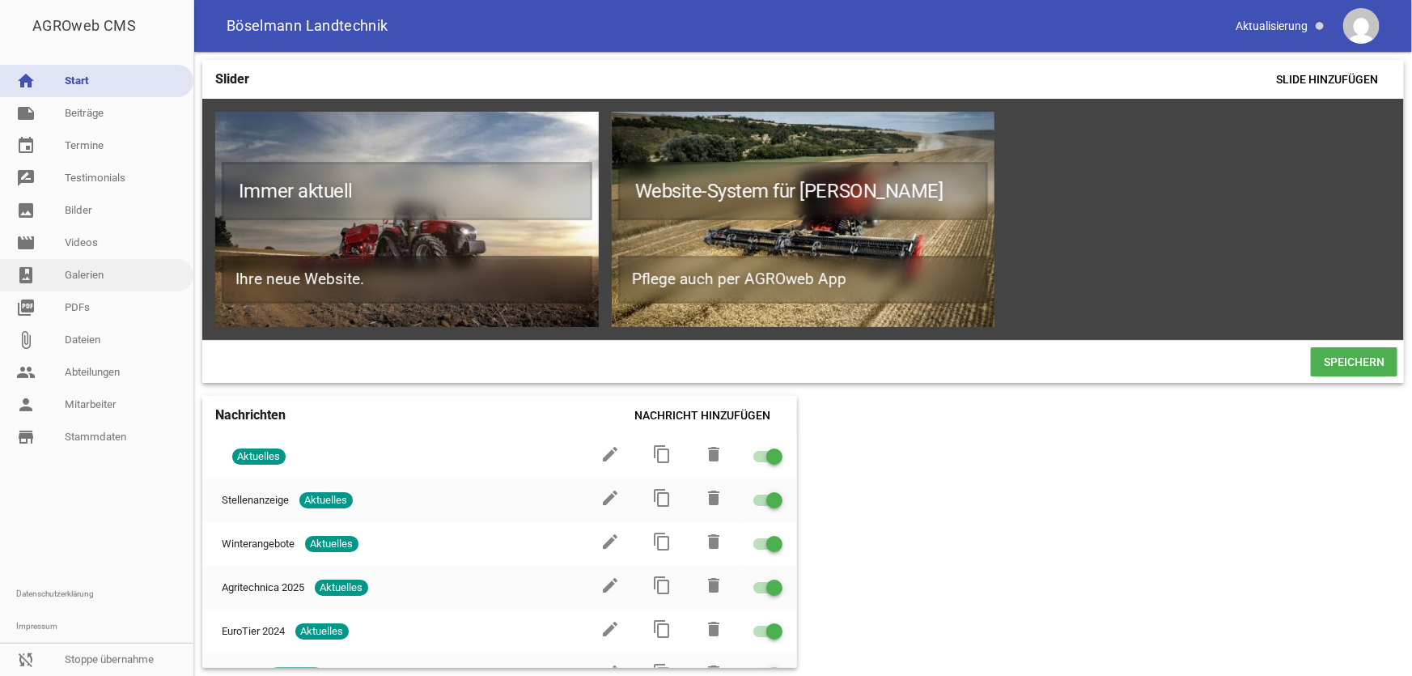
click at [97, 273] on link "photo_album Galerien" at bounding box center [96, 275] width 193 height 32
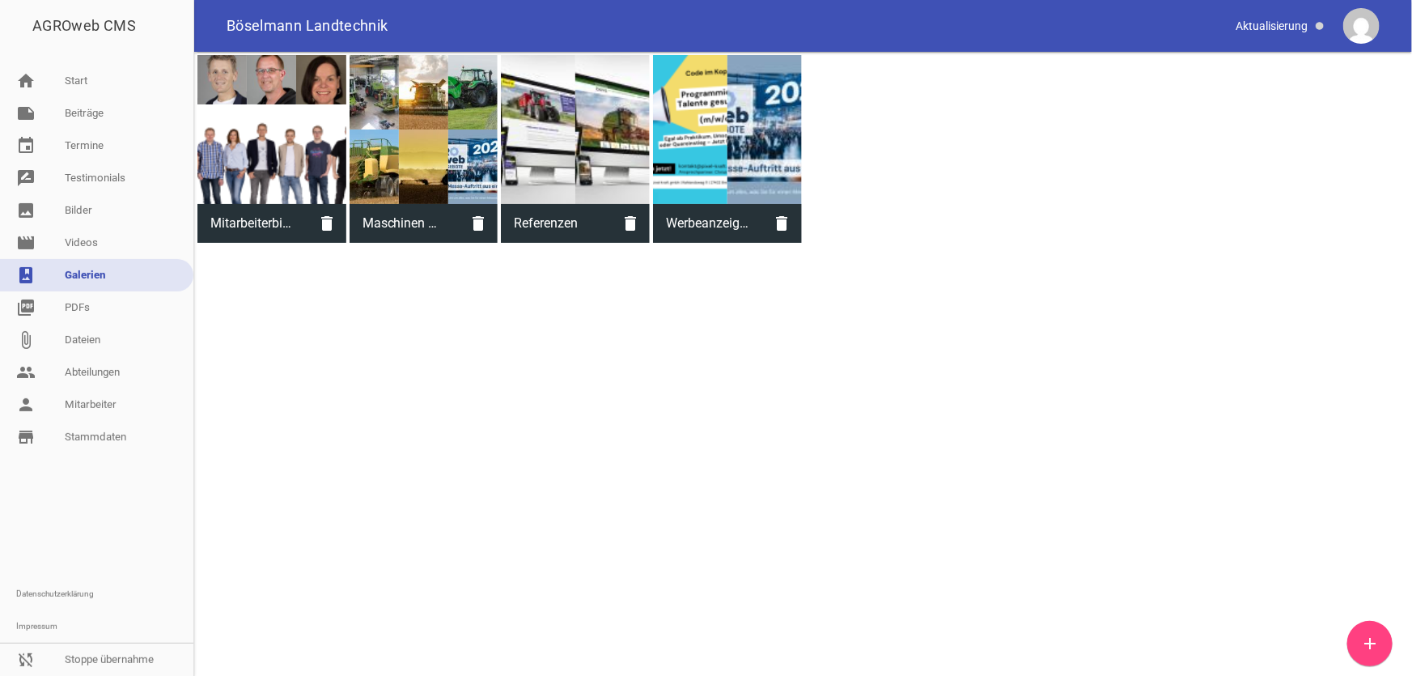
click at [422, 166] on div at bounding box center [424, 129] width 149 height 149
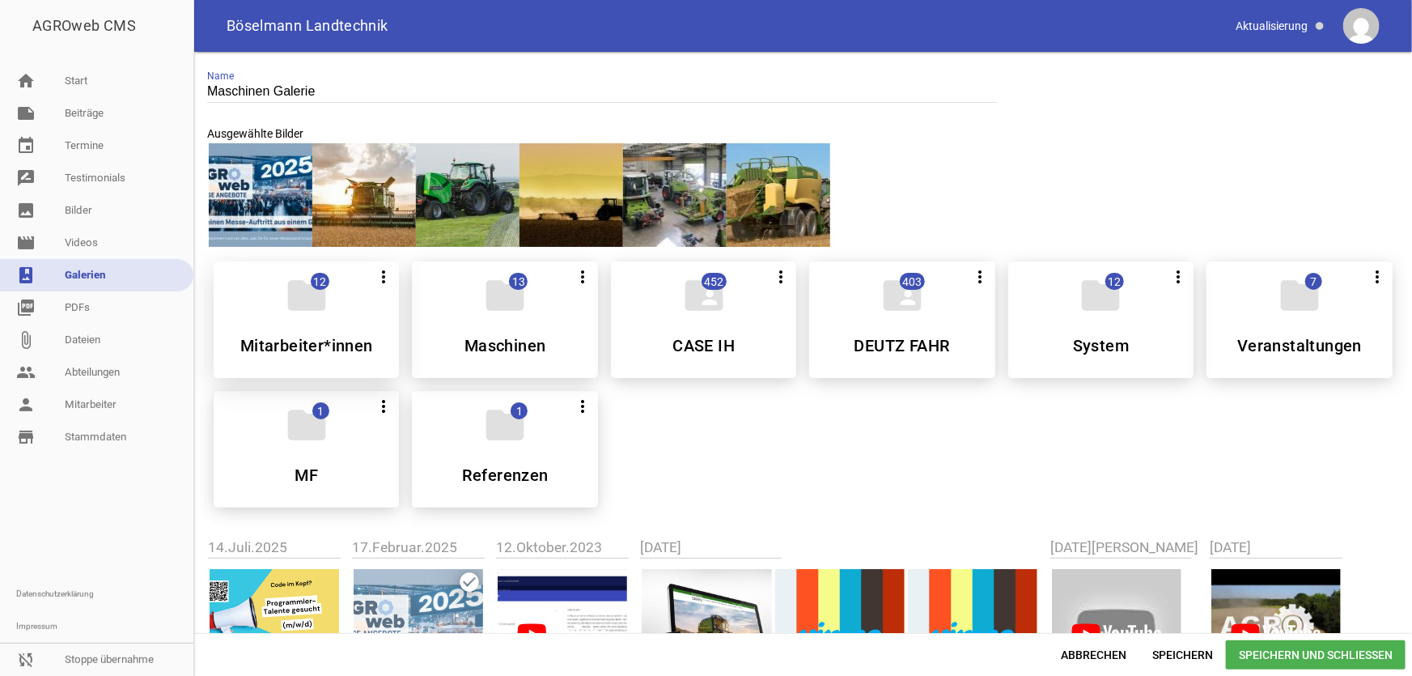
click at [294, 316] on icon "folder" at bounding box center [306, 295] width 45 height 45
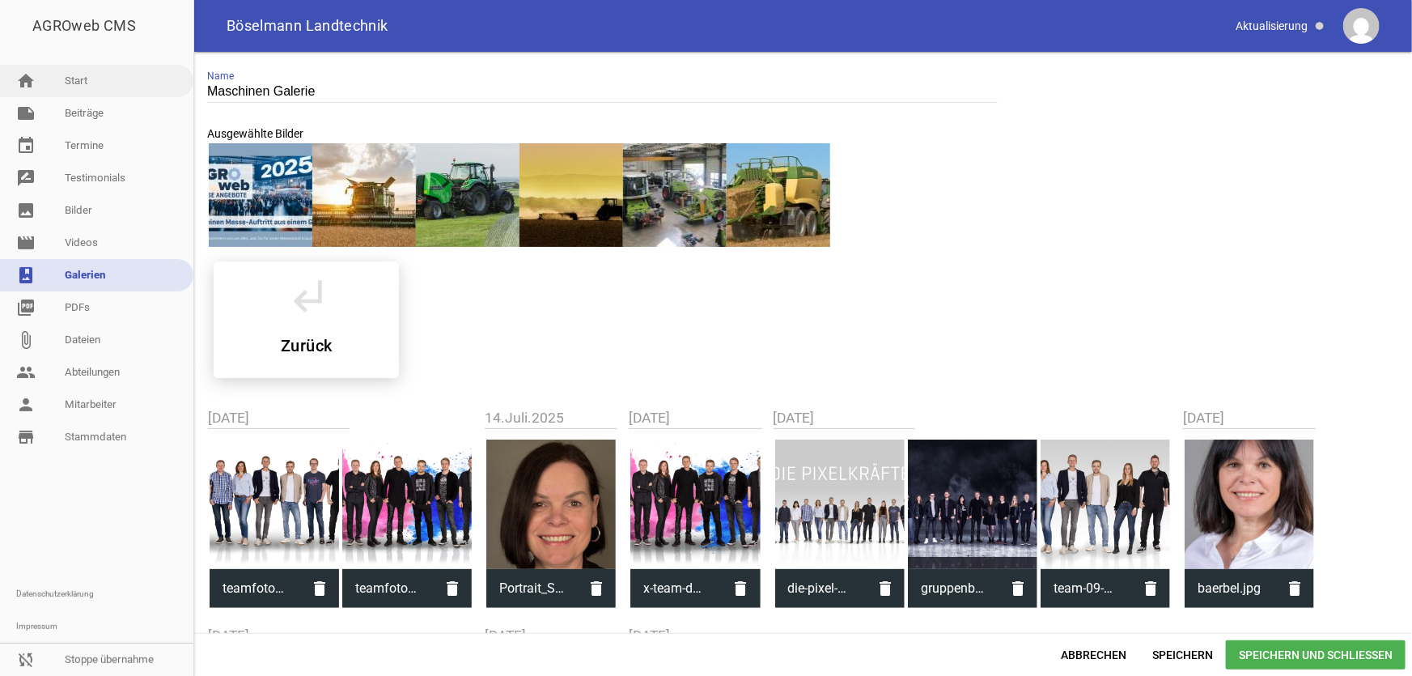
click at [87, 88] on link "home Start" at bounding box center [96, 81] width 193 height 32
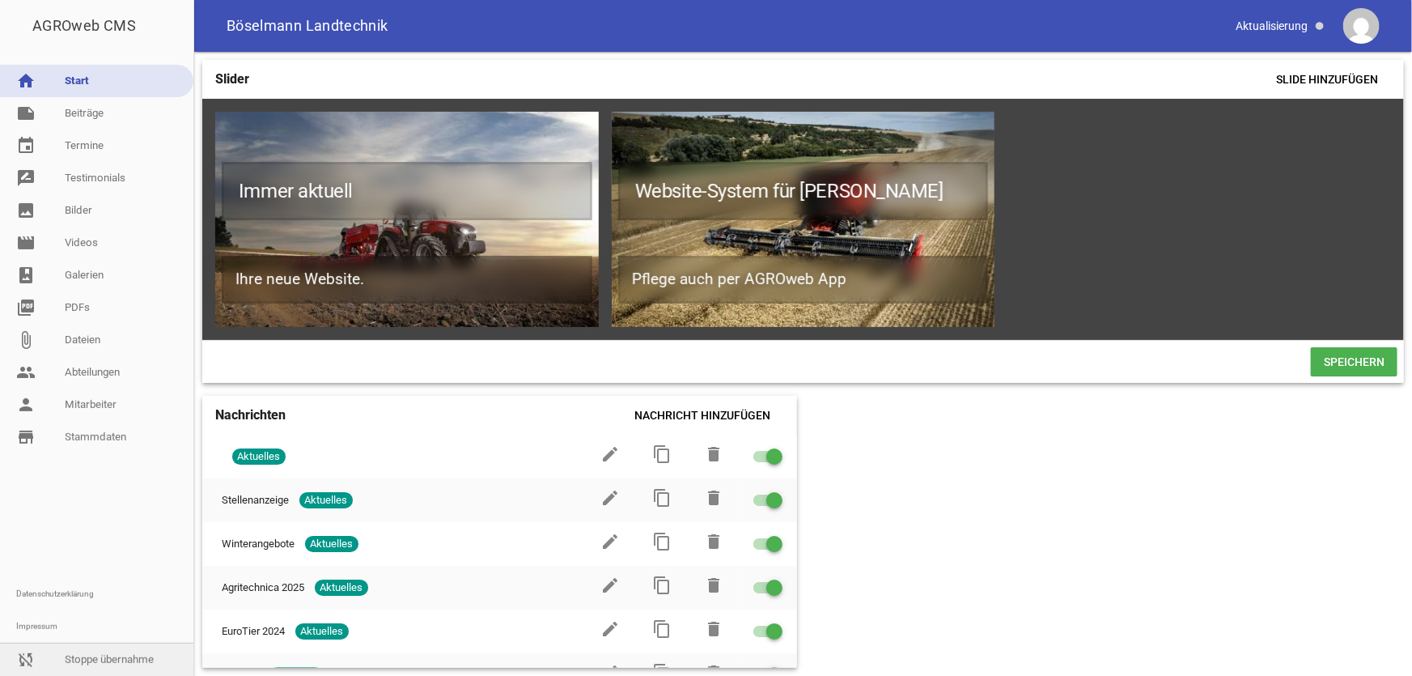
click at [106, 655] on link "sync_disabled Stoppe übernahme" at bounding box center [96, 659] width 193 height 32
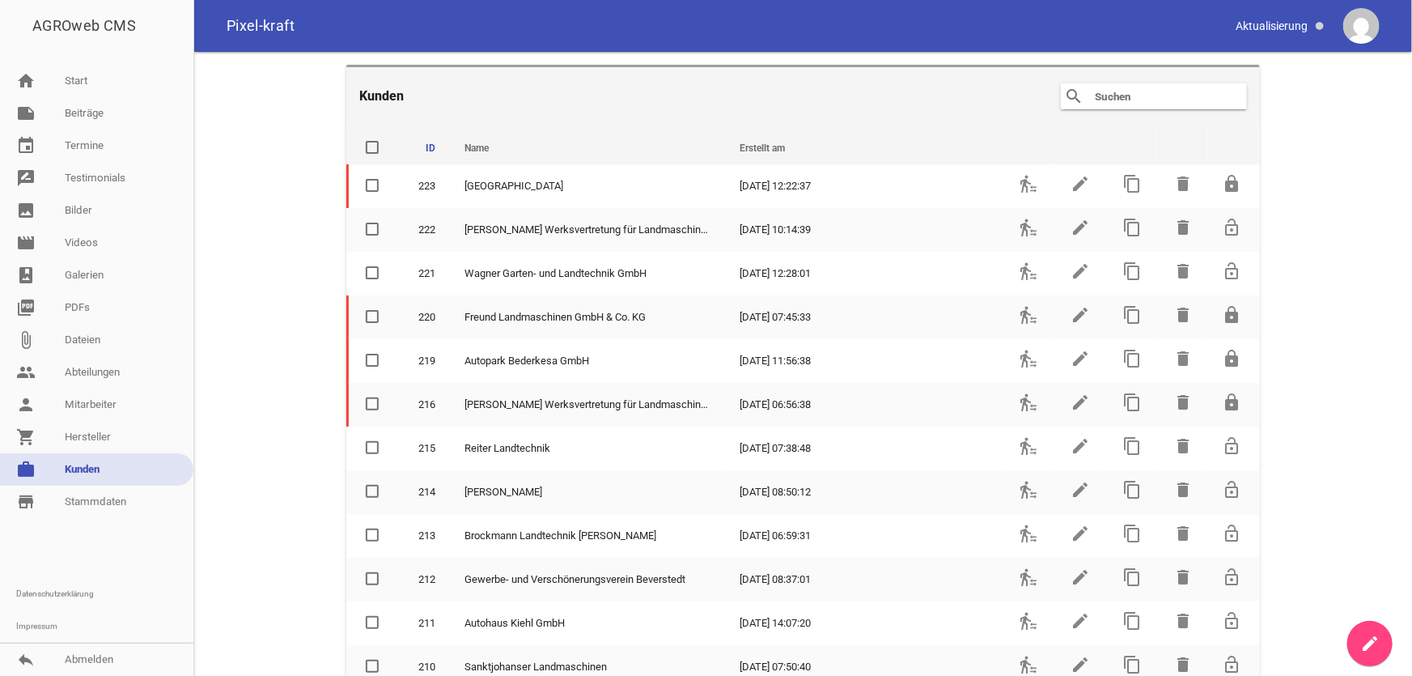
click at [1167, 98] on input "text" at bounding box center [1157, 96] width 129 height 19
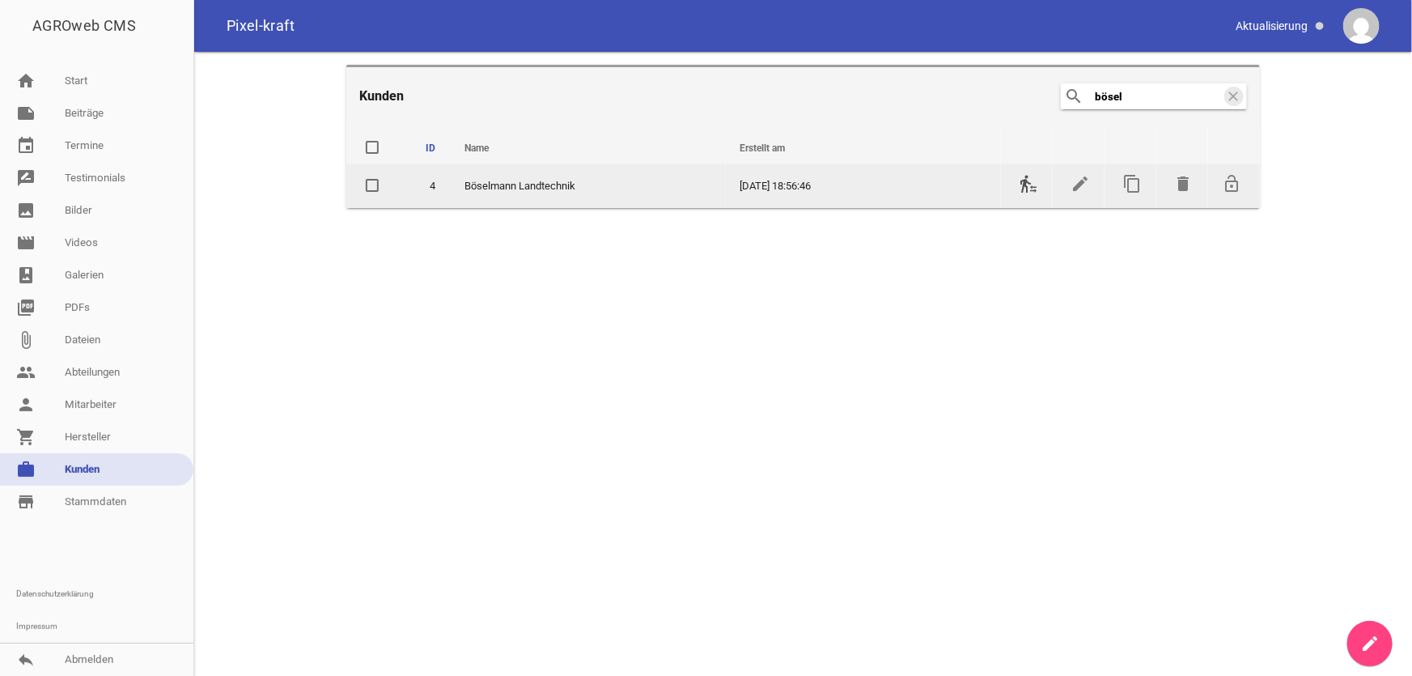
type input "bösel"
click at [1022, 189] on icon "transfer_within_a_station" at bounding box center [1028, 183] width 19 height 19
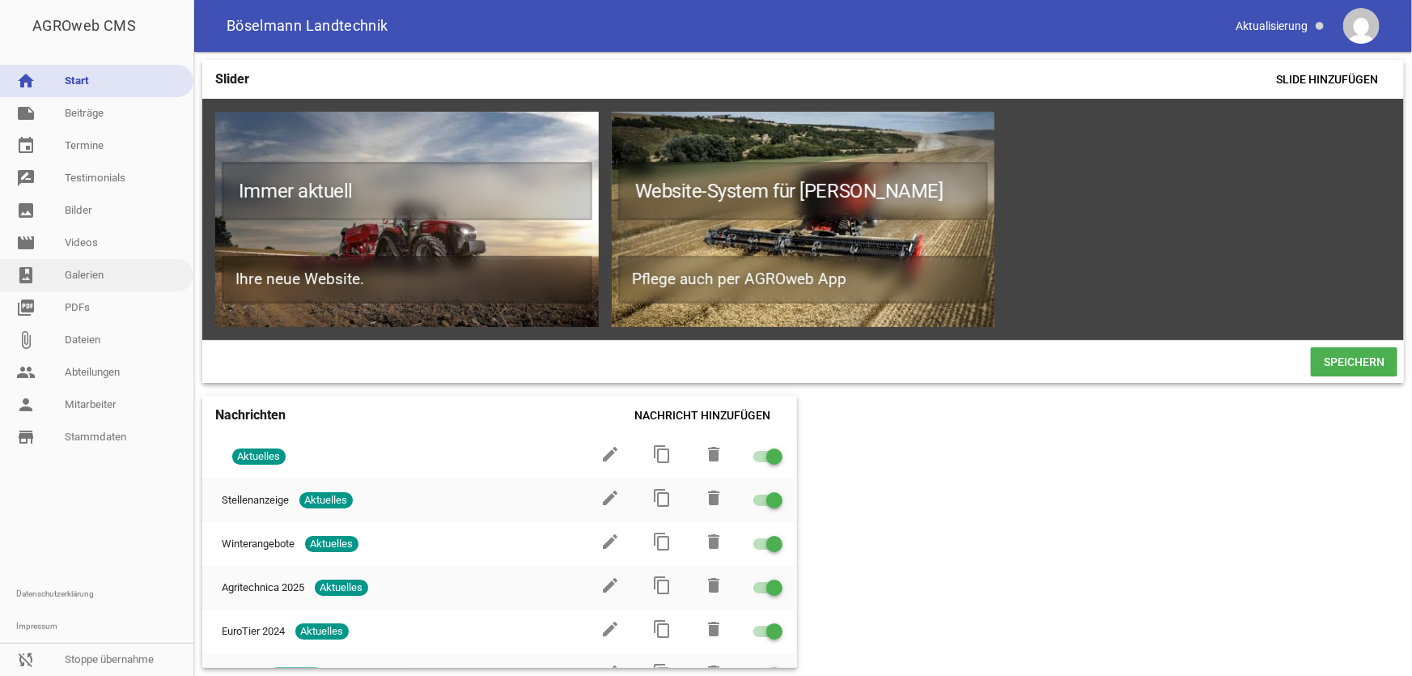
click at [81, 269] on link "photo_album Galerien" at bounding box center [96, 275] width 193 height 32
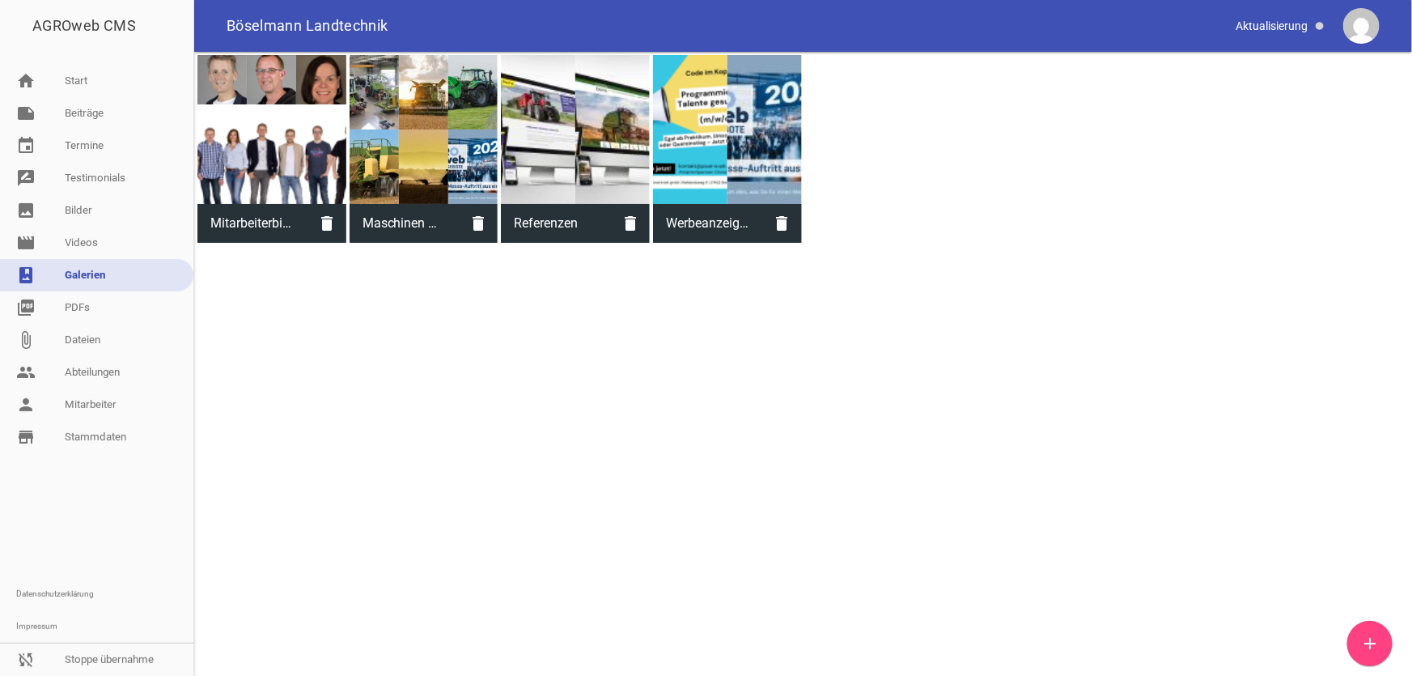
click at [421, 171] on div at bounding box center [424, 129] width 149 height 149
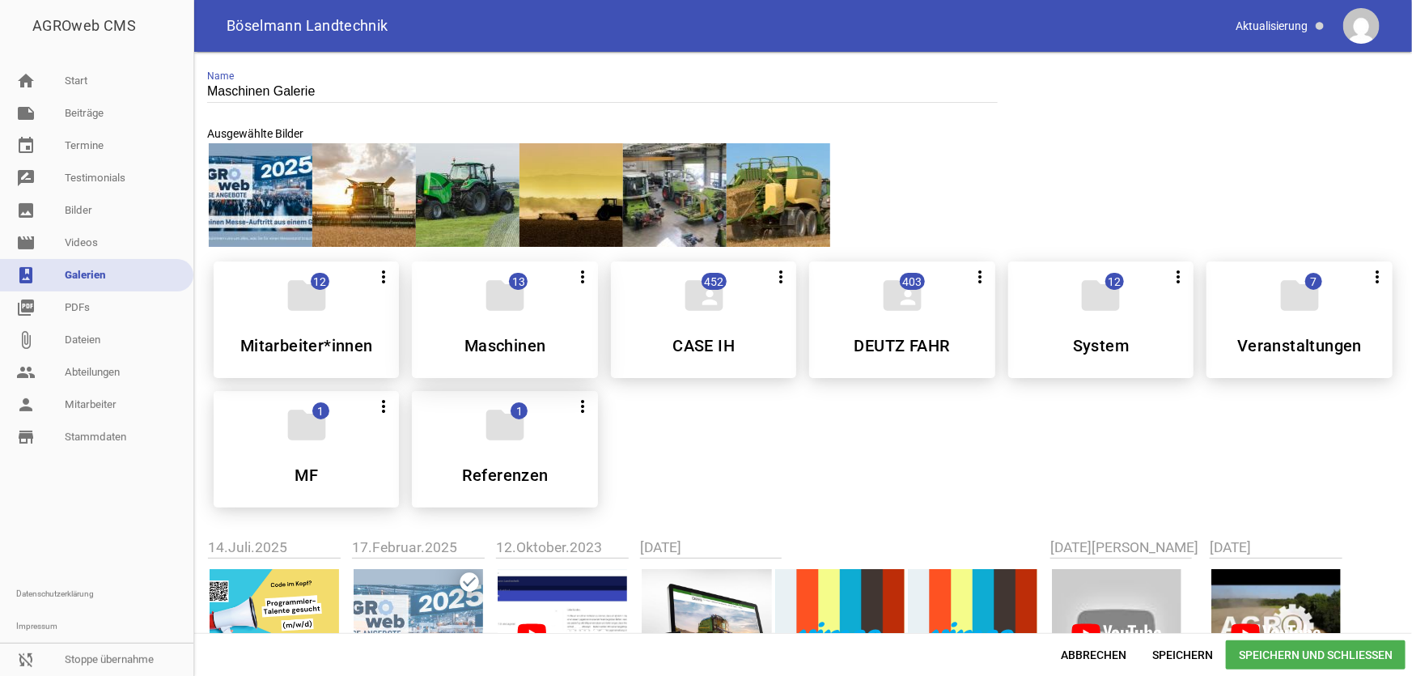
click at [470, 332] on div "folder 13 more_vert Alle auswählen Teilen Bearbeiten Löschen Maschinen" at bounding box center [504, 319] width 185 height 117
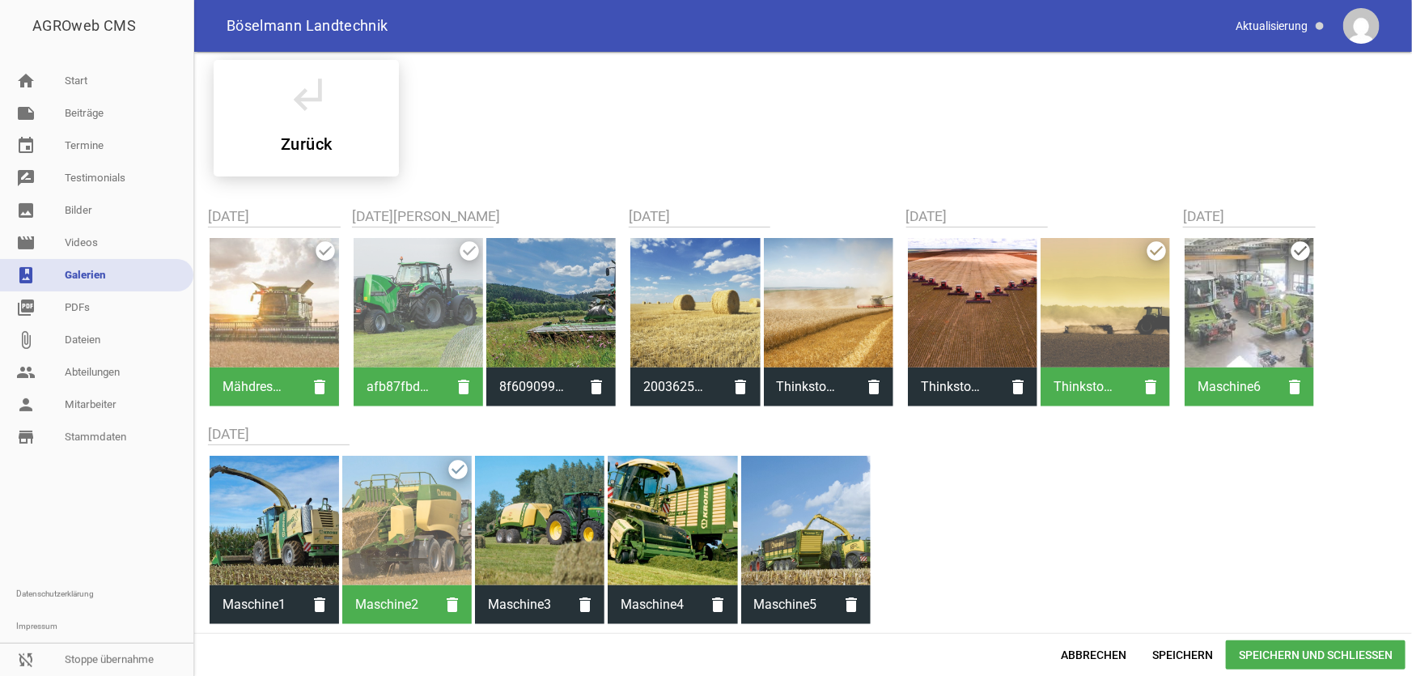
scroll to position [203, 0]
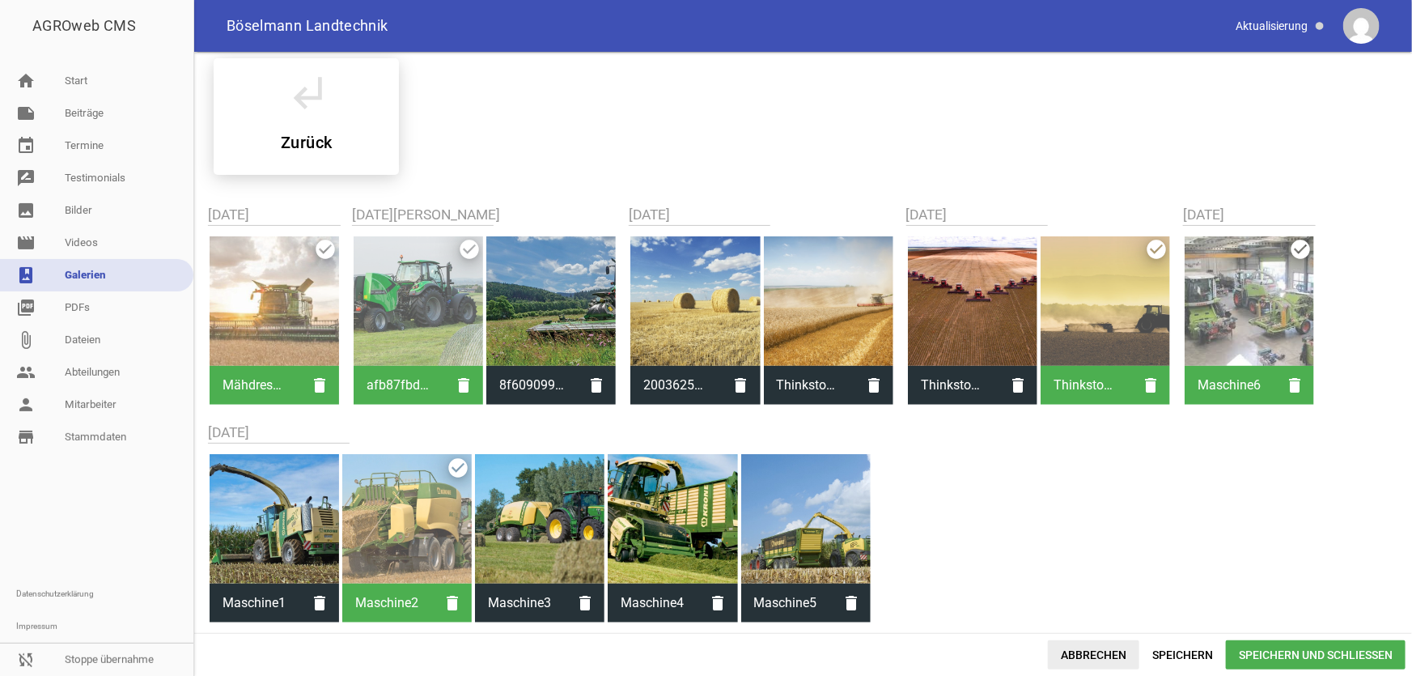
click at [1091, 659] on span "Abbrechen" at bounding box center [1093, 654] width 91 height 29
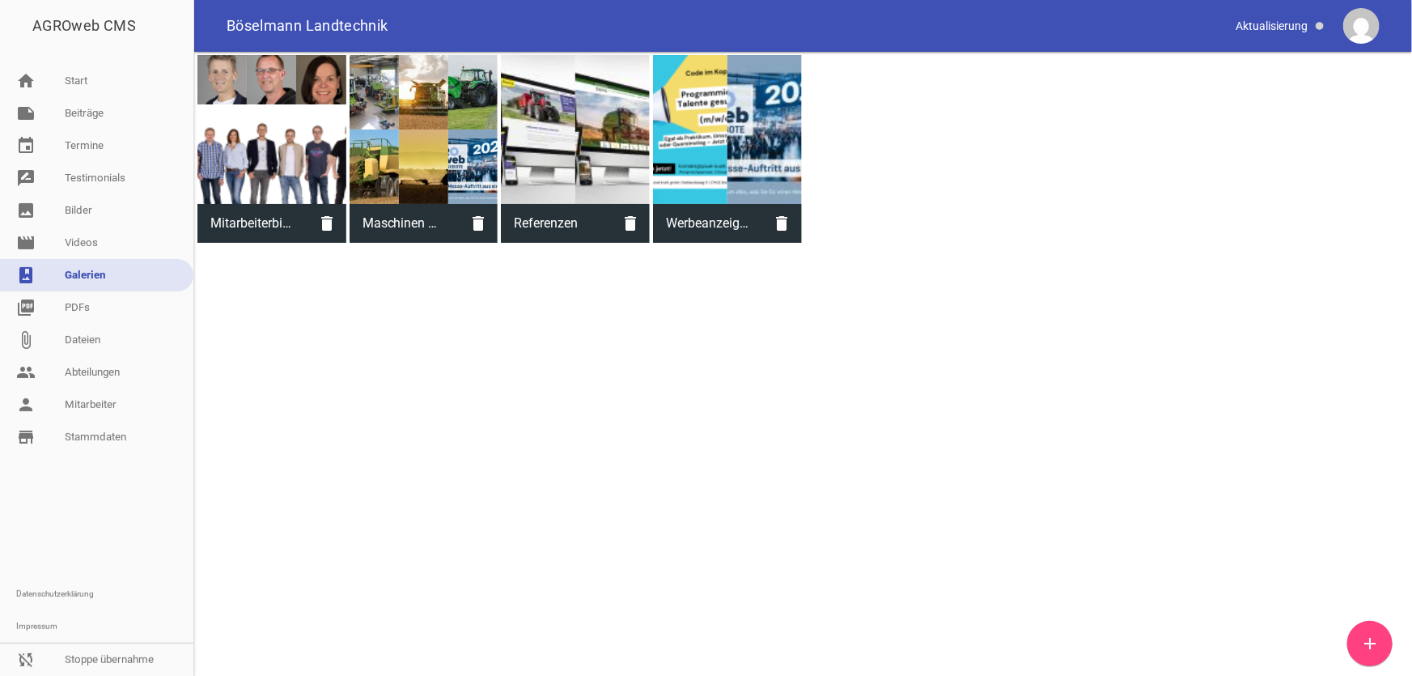
click at [546, 190] on div at bounding box center [575, 129] width 149 height 149
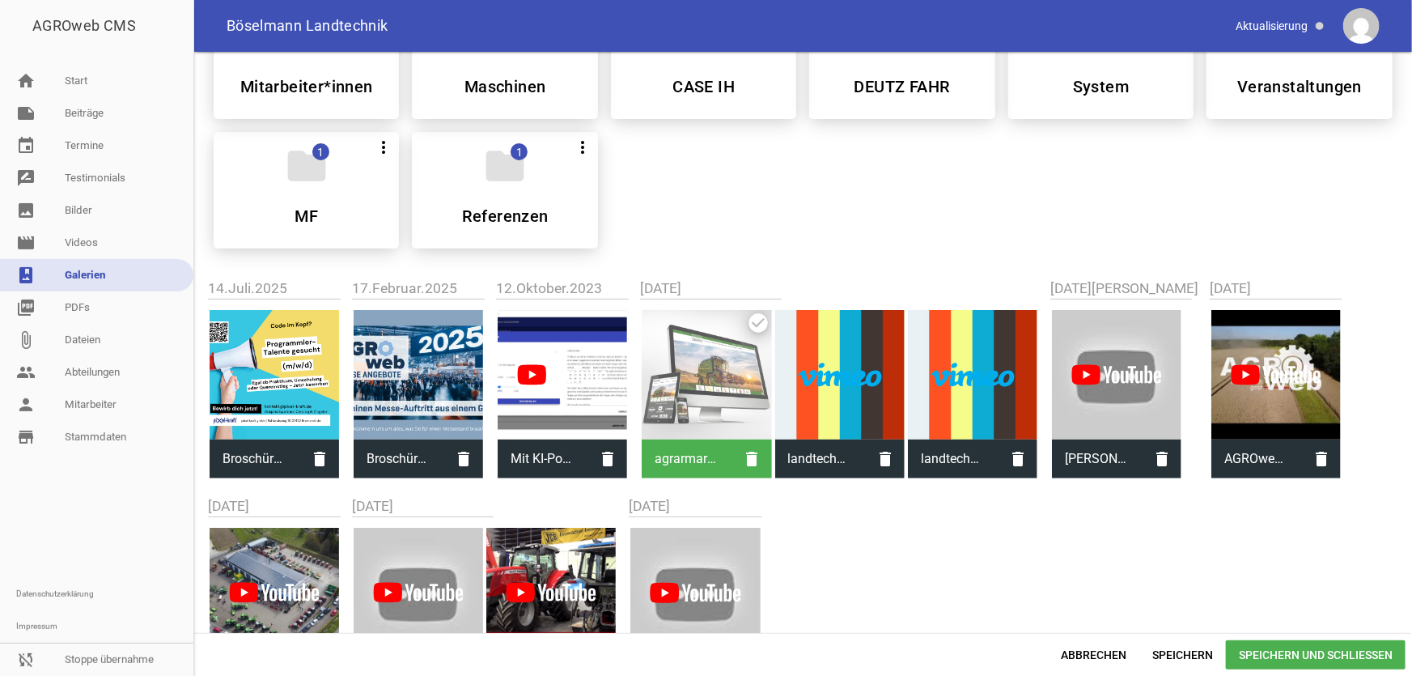
scroll to position [333, 0]
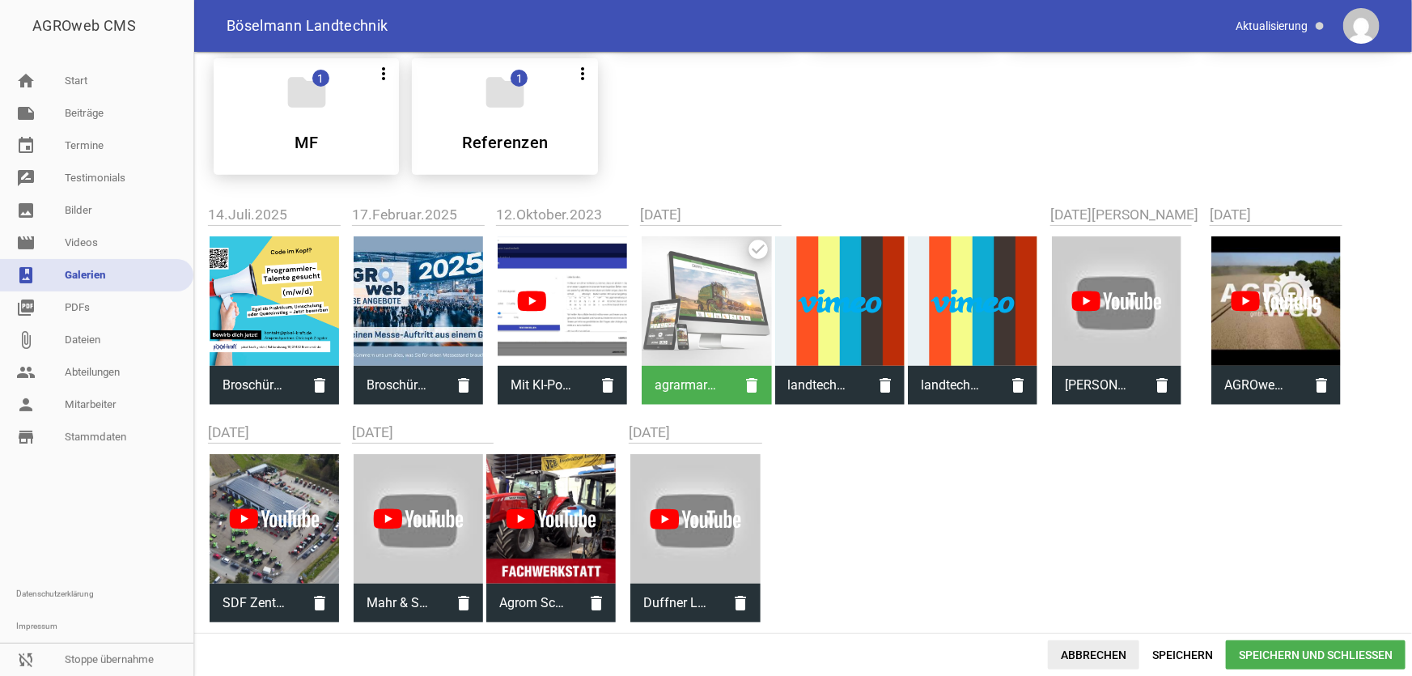
click at [1090, 641] on span "Abbrechen" at bounding box center [1093, 654] width 91 height 29
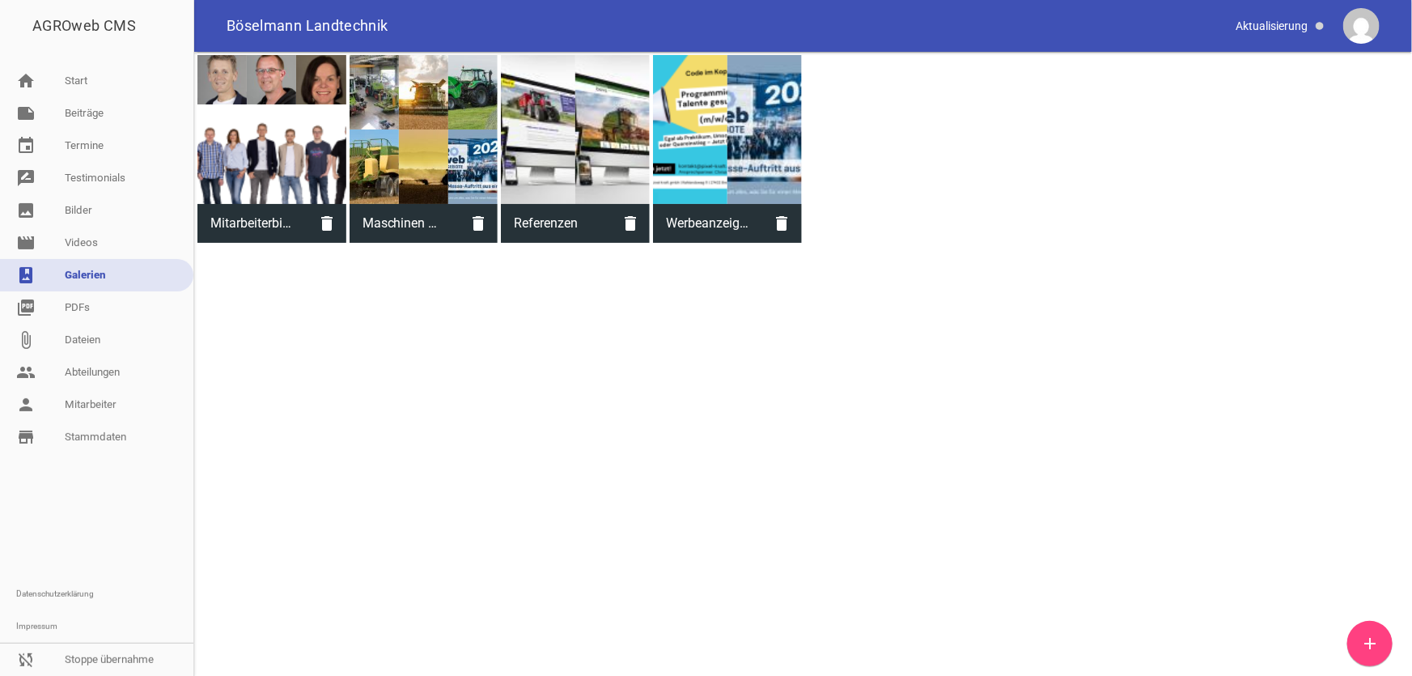
click at [692, 181] on div at bounding box center [727, 129] width 149 height 149
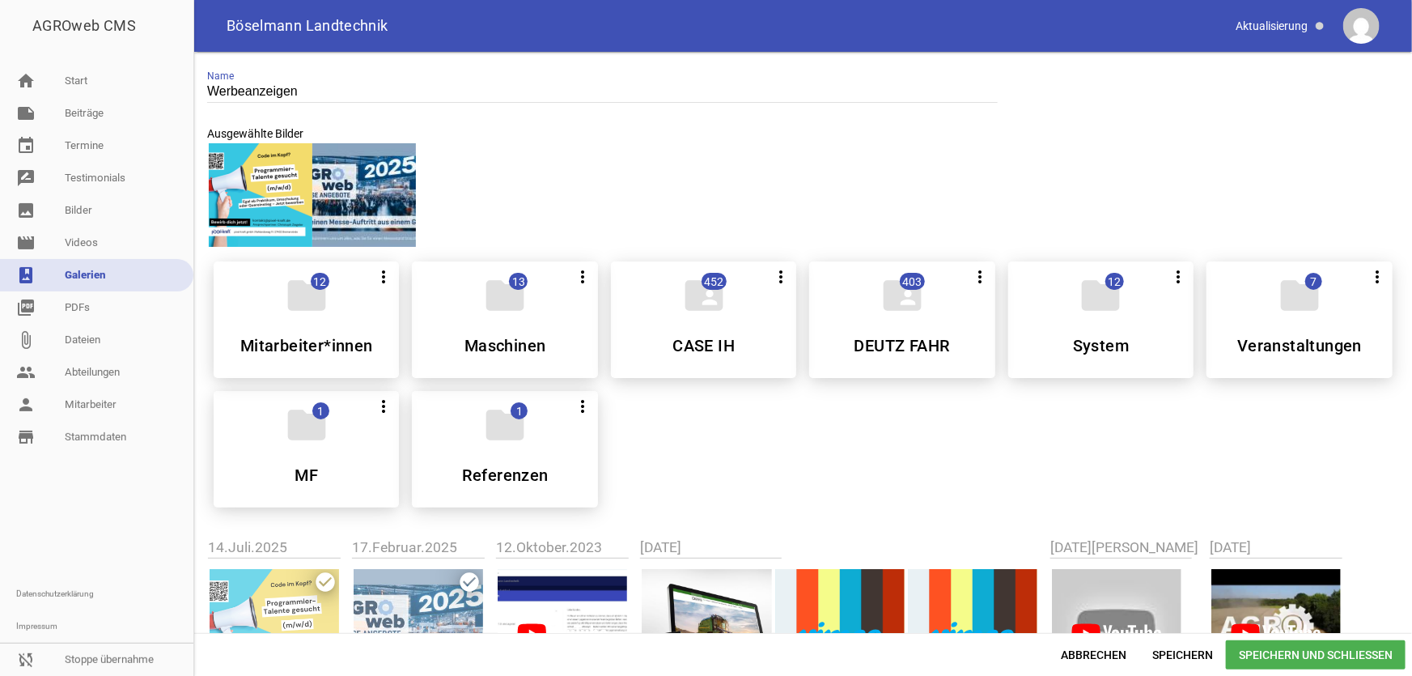
drag, startPoint x: 347, startPoint y: 185, endPoint x: 220, endPoint y: 185, distance: 127.0
click at [220, 185] on div at bounding box center [803, 195] width 1192 height 107
drag, startPoint x: 217, startPoint y: 190, endPoint x: 445, endPoint y: 192, distance: 228.2
click at [445, 192] on div at bounding box center [803, 195] width 1192 height 107
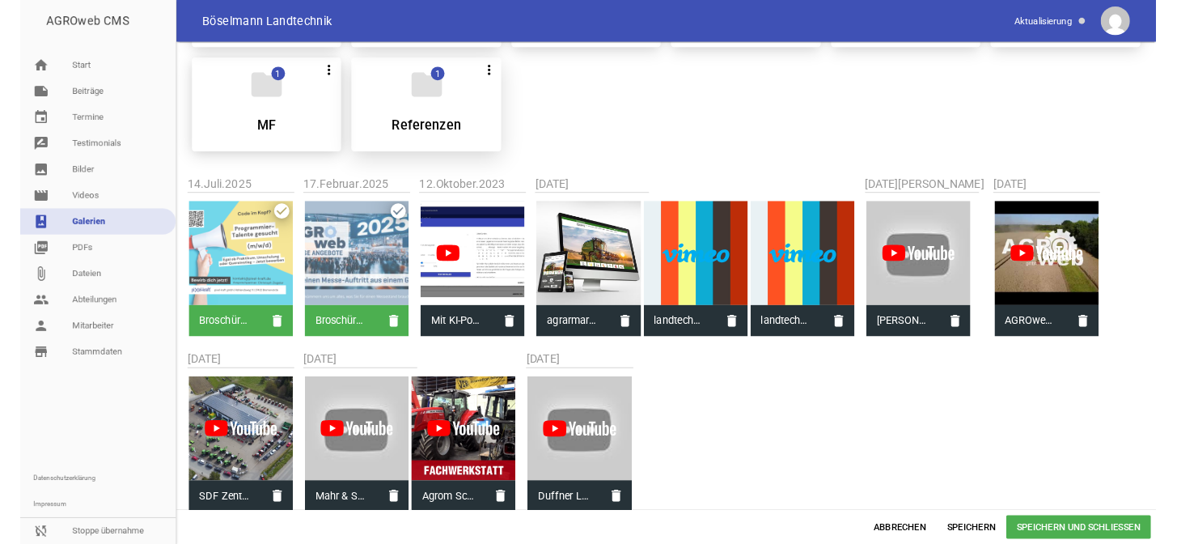
scroll to position [333, 0]
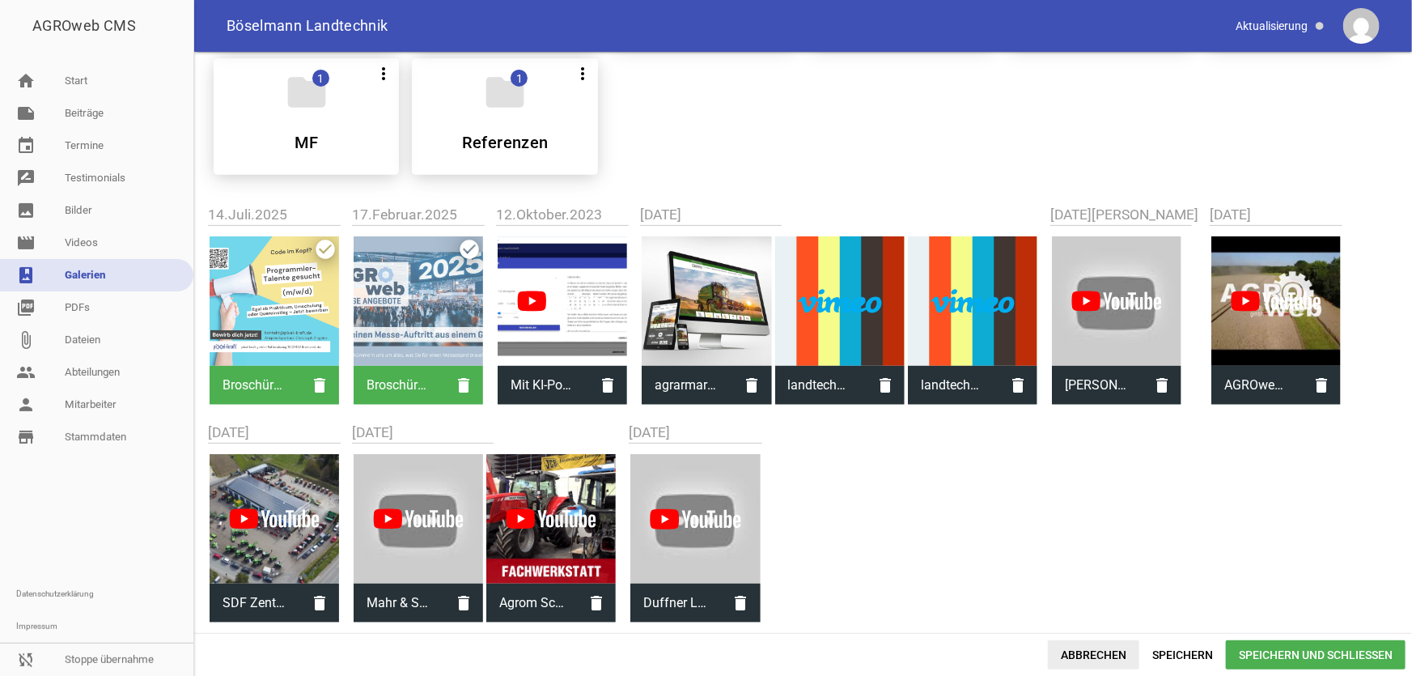
click at [1078, 655] on span "Abbrechen" at bounding box center [1093, 654] width 91 height 29
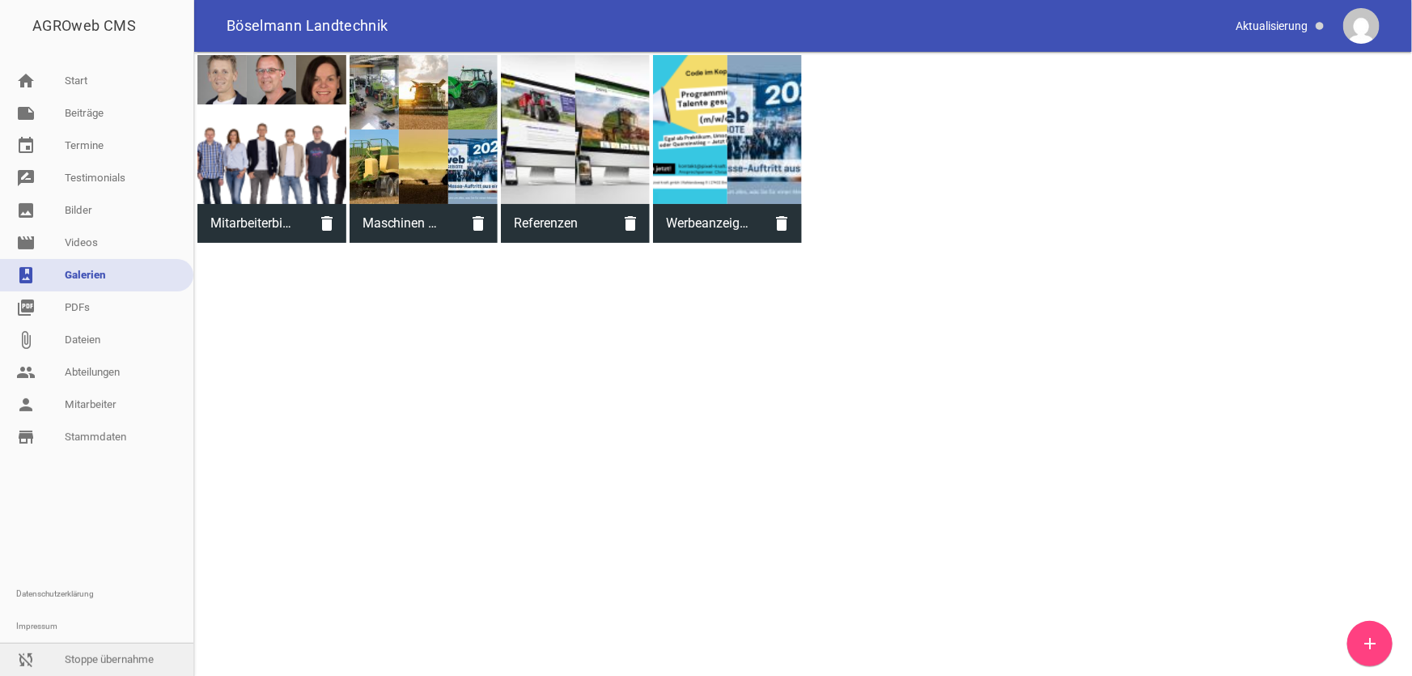
click at [112, 663] on link "sync_disabled Stoppe übernahme" at bounding box center [96, 659] width 193 height 32
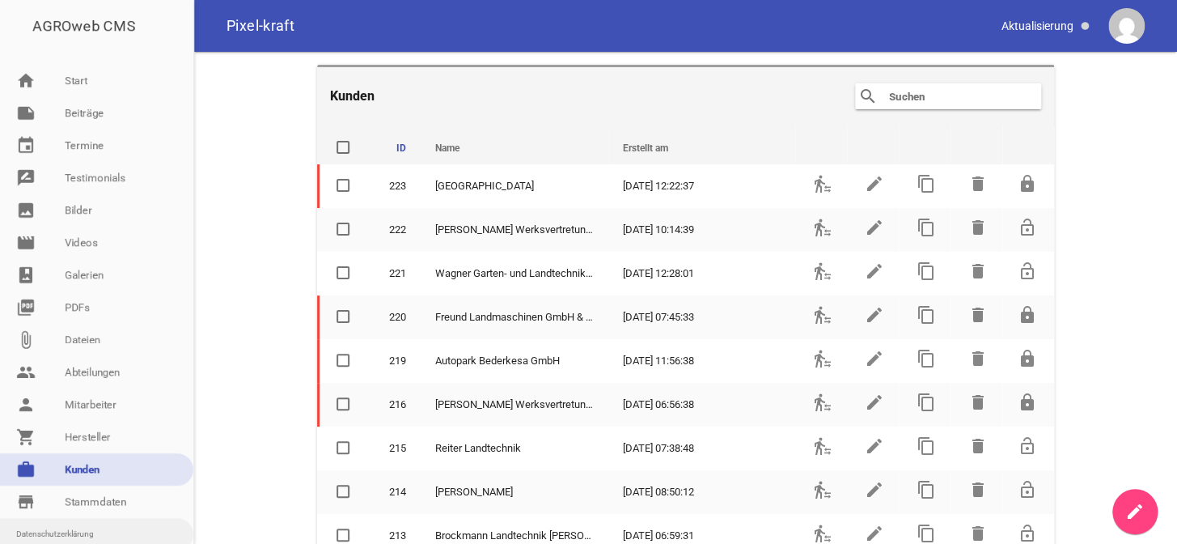
scroll to position [72, 0]
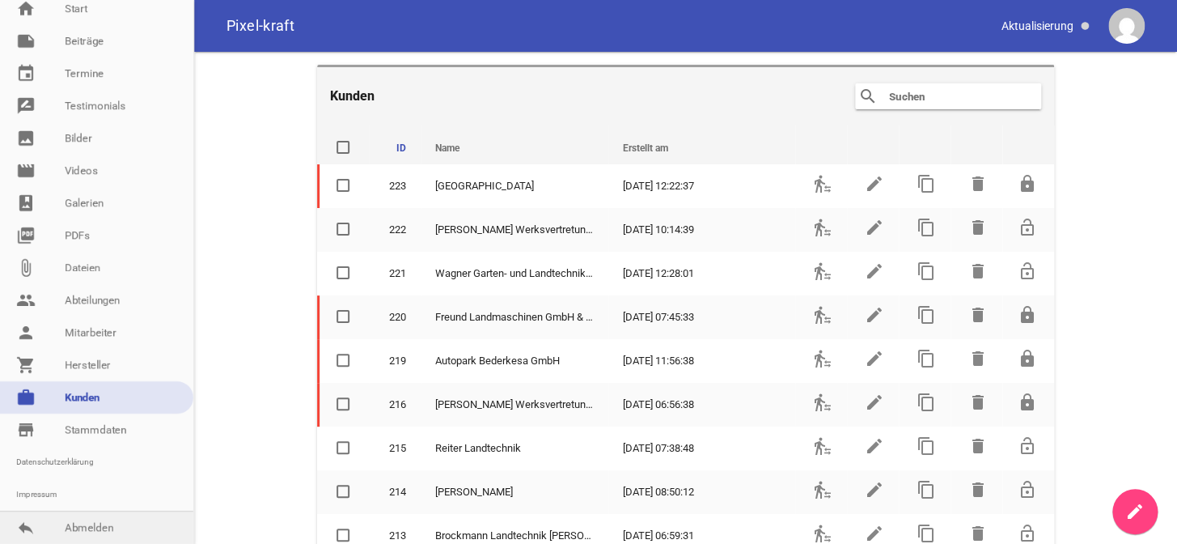
click at [76, 522] on link "reply Abmelden" at bounding box center [96, 527] width 193 height 32
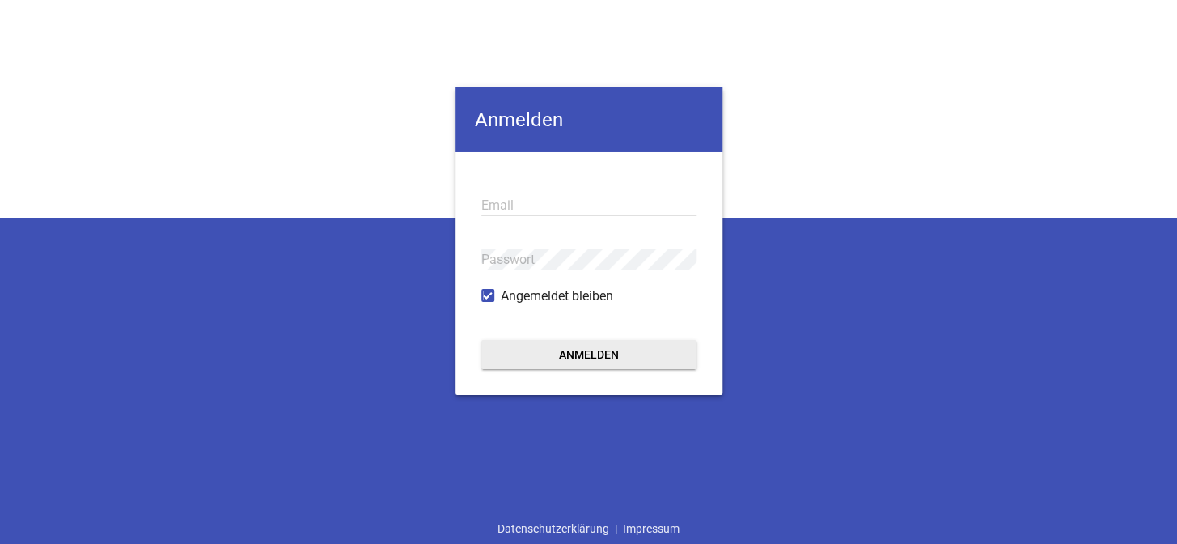
type input "[EMAIL_ADDRESS][DOMAIN_NAME]"
